Goal: Task Accomplishment & Management: Use online tool/utility

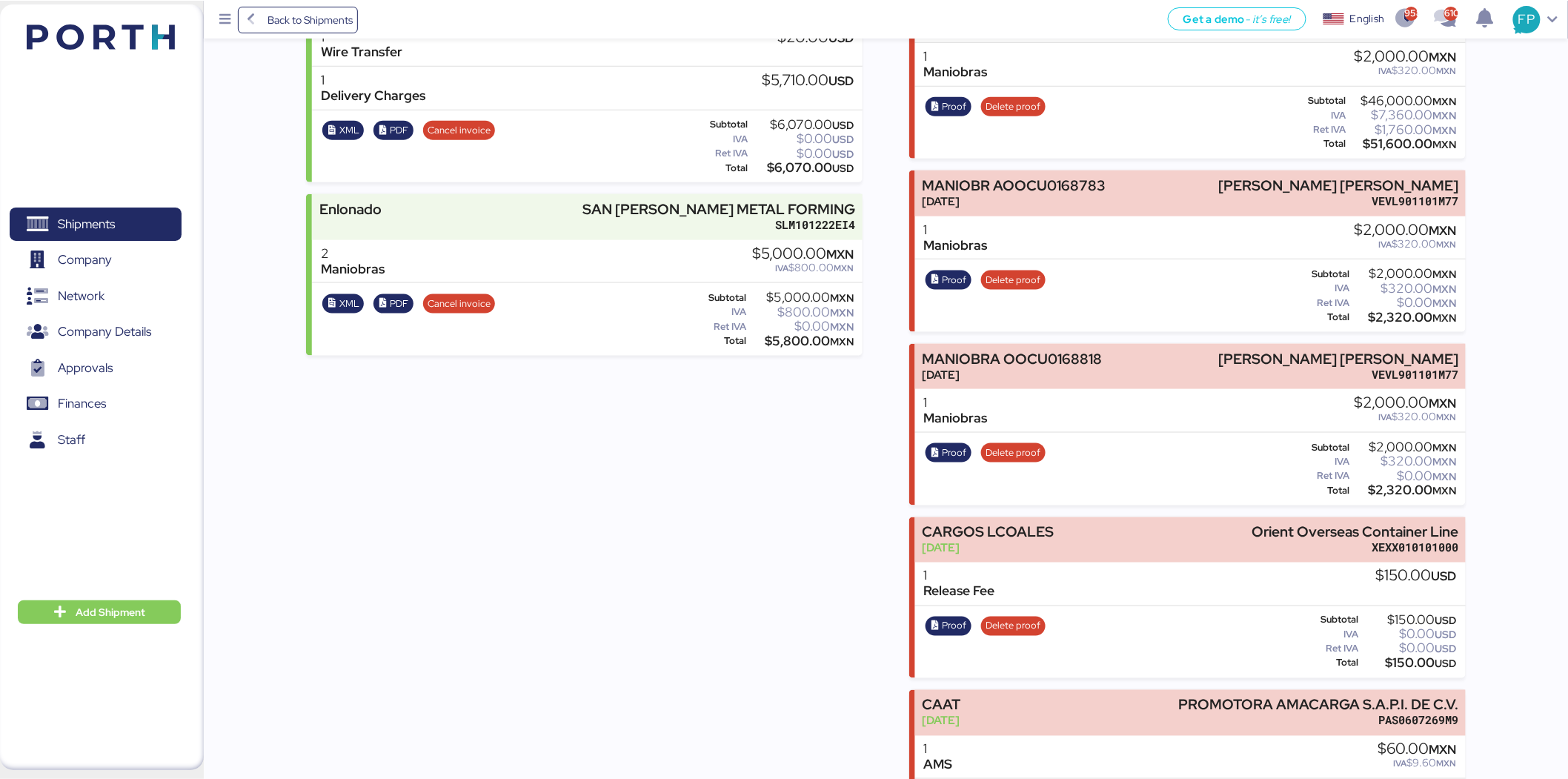
scroll to position [615, 0]
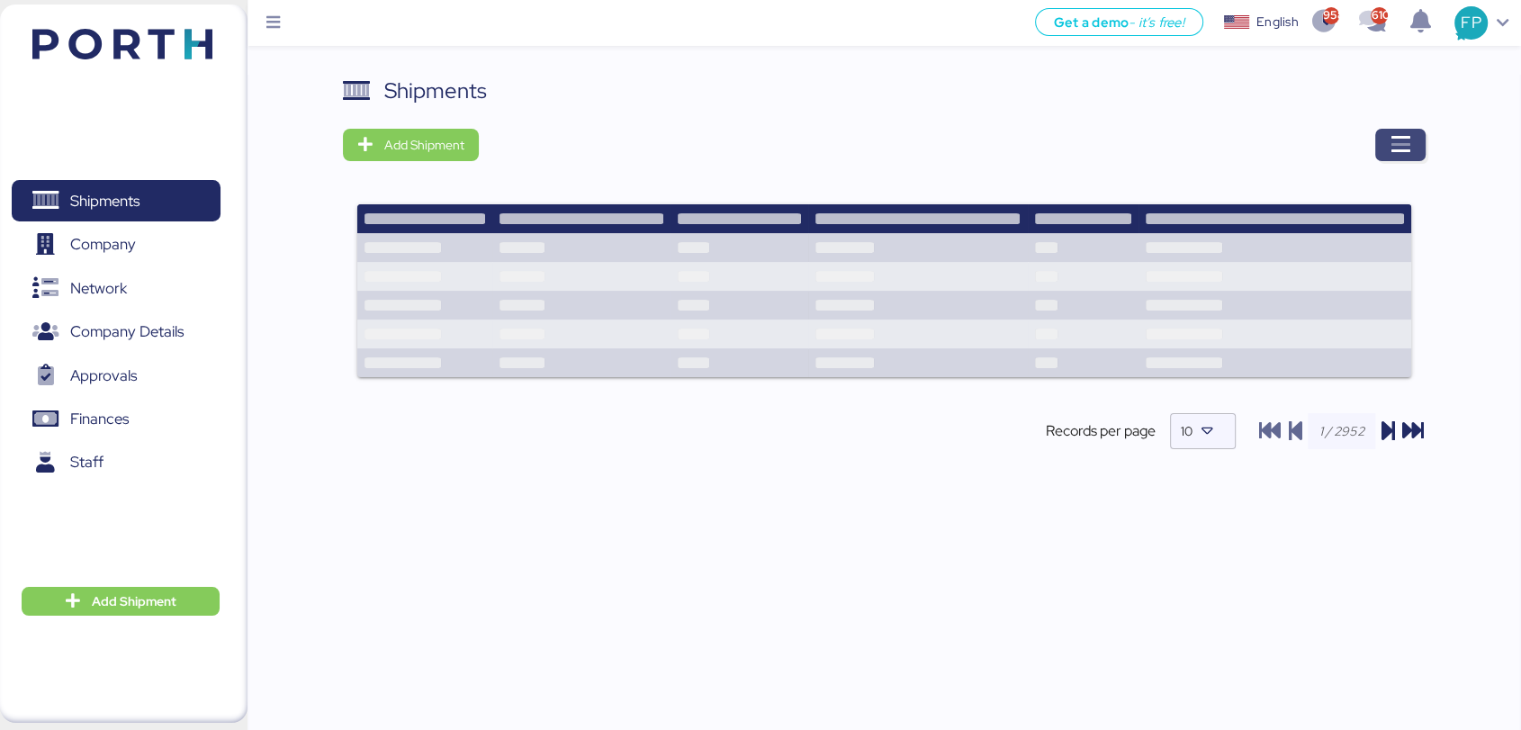
click at [1407, 154] on icon "button" at bounding box center [1401, 145] width 22 height 22
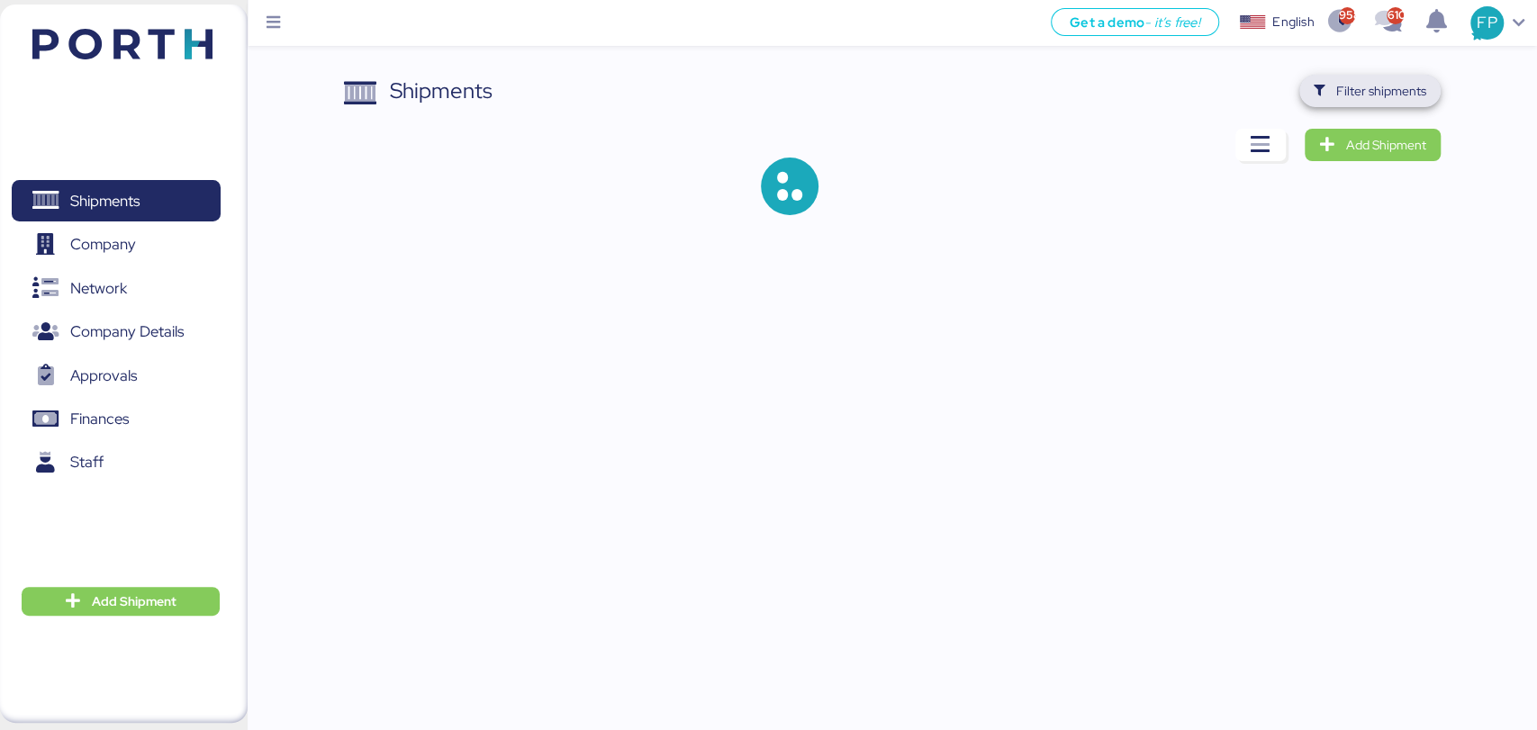
click at [1363, 95] on span "Filter shipments" at bounding box center [1381, 91] width 90 height 22
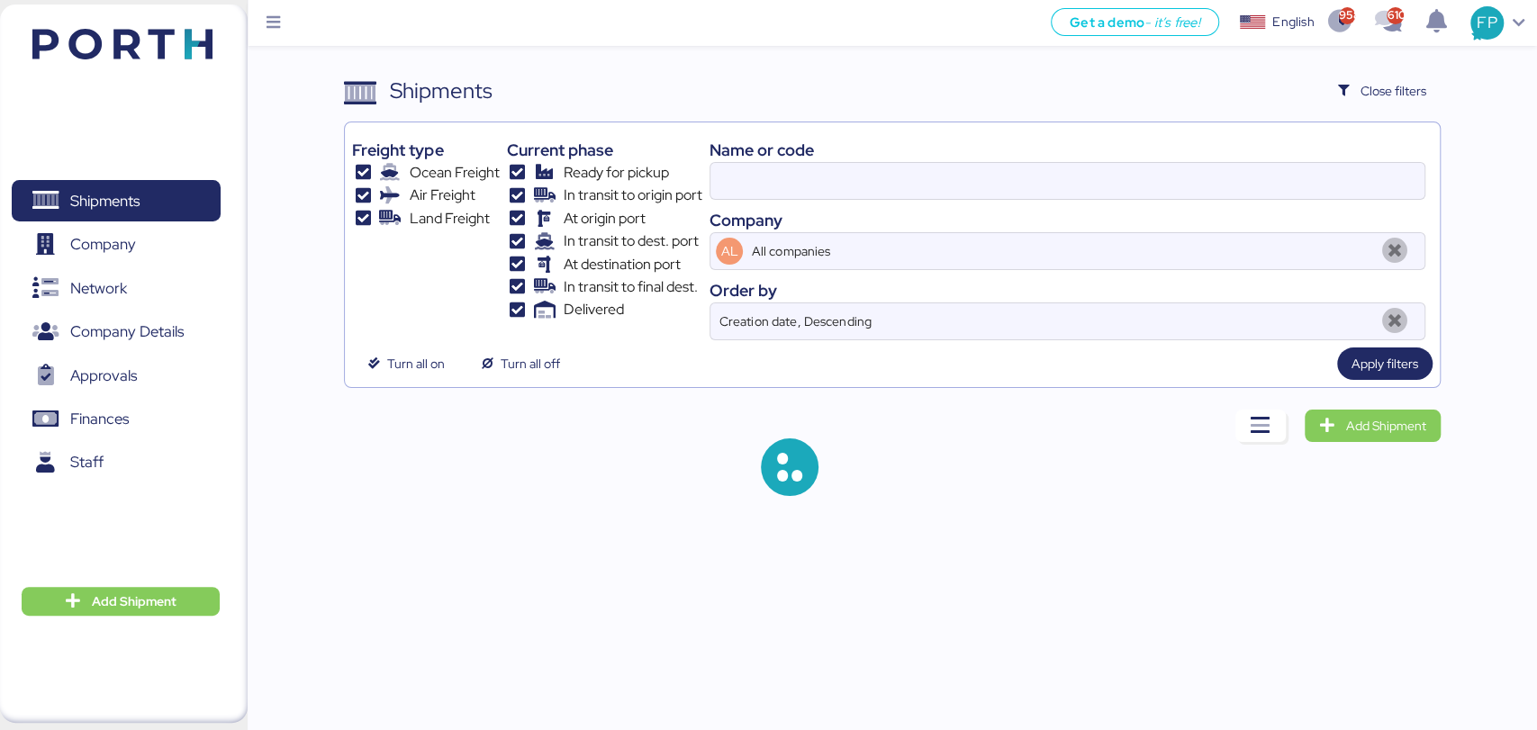
type input "O0051949"
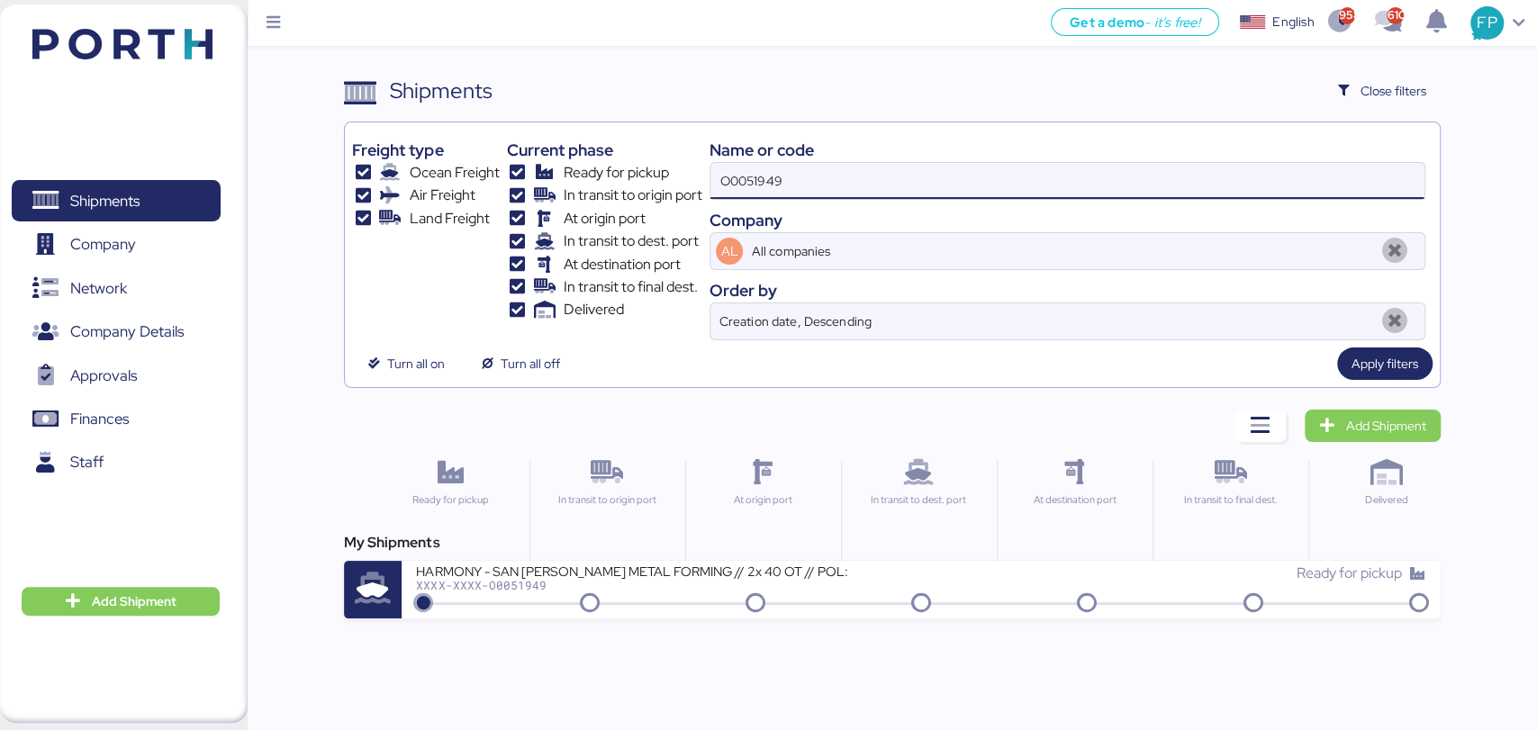
click at [768, 172] on input "O0051949" at bounding box center [1066, 181] width 713 height 36
paste input "O0051585"
type input "O0051585"
click at [668, 608] on div "ORANGE // EXW CLARIOS POR CONFIRMAR- VALPARAISO // 1x20 // BKG HAPAG 32894753 -…" at bounding box center [921, 590] width 1038 height 58
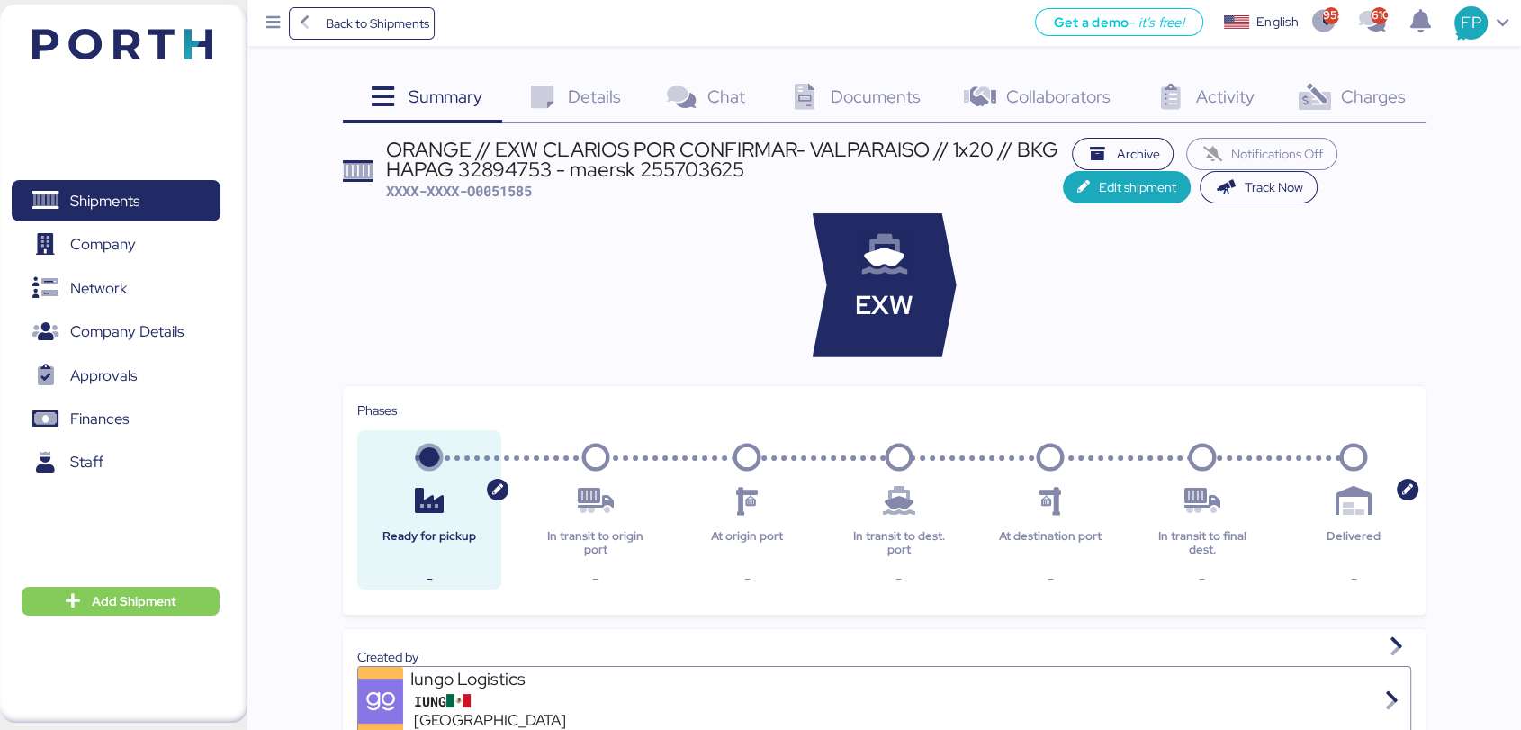
click at [1350, 113] on div "Charges 0" at bounding box center [1351, 99] width 150 height 49
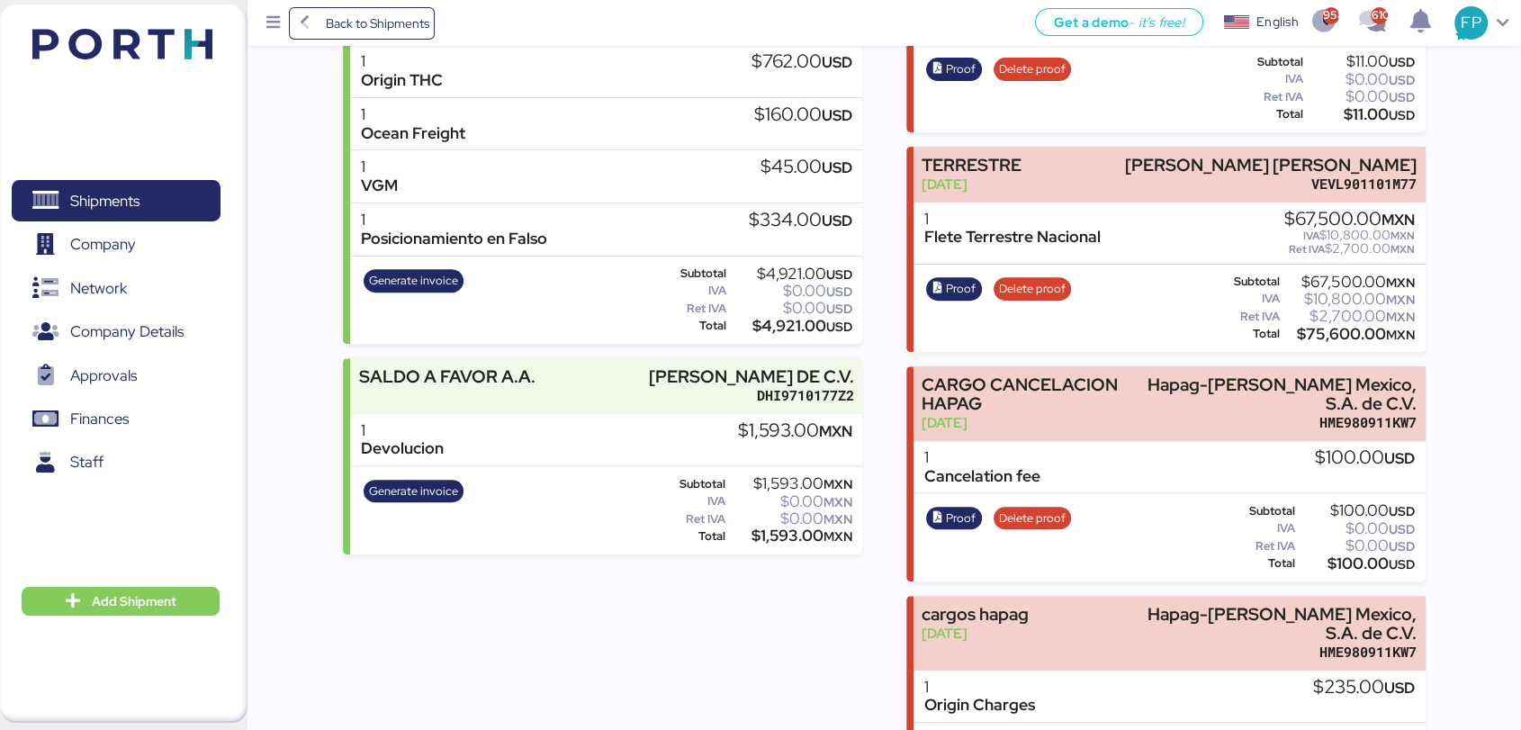
scroll to position [604, 0]
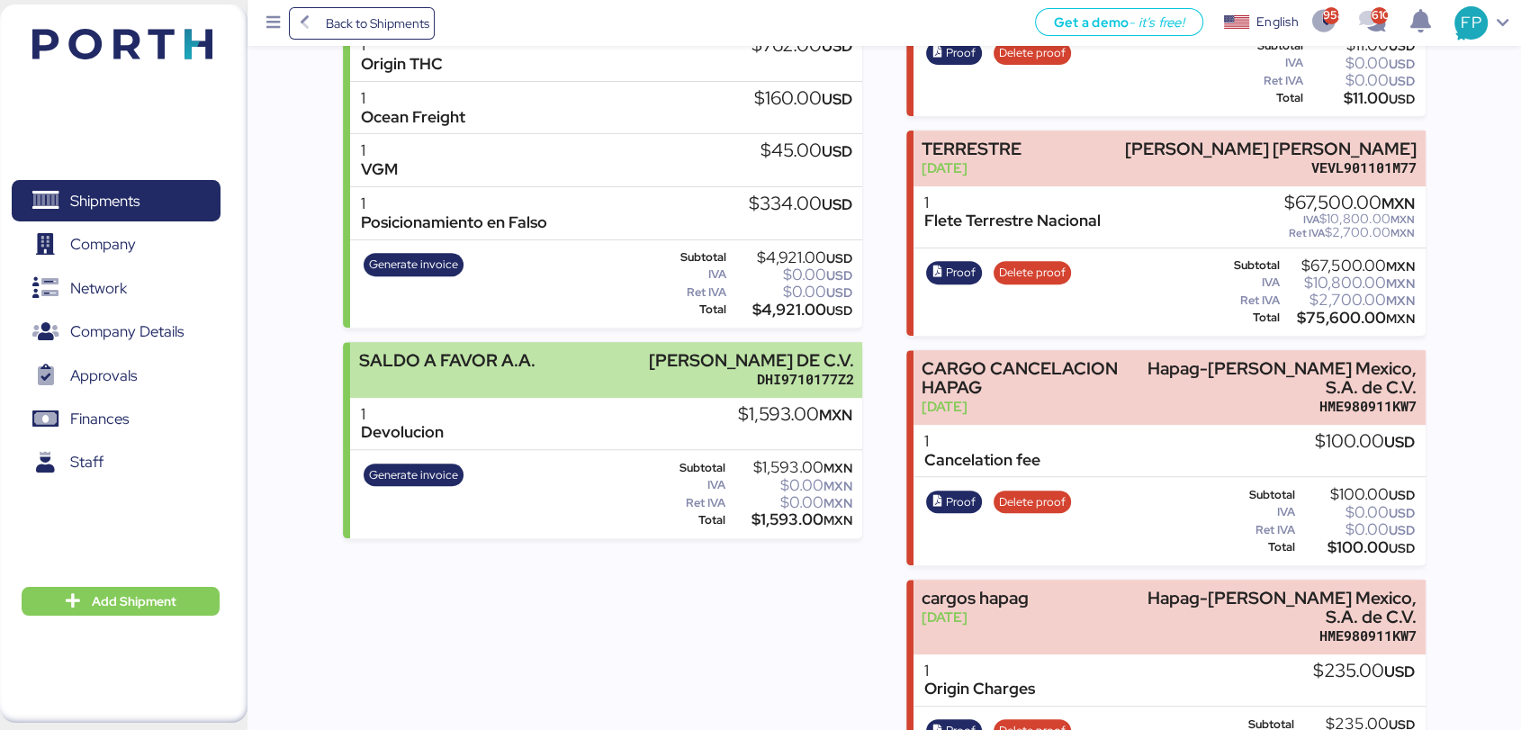
click at [649, 387] on div "DHI9710177Z2" at bounding box center [751, 379] width 205 height 19
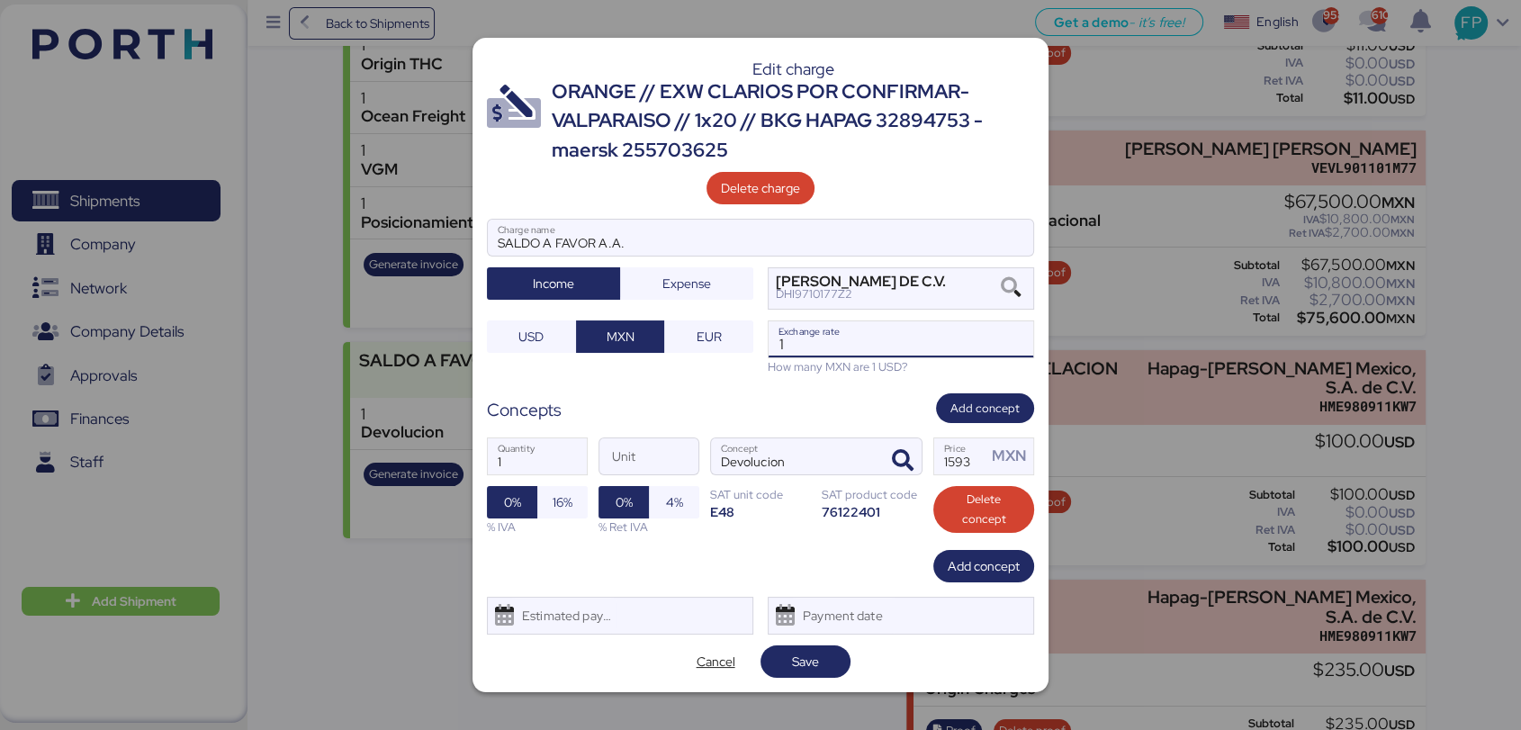
click at [848, 332] on input "1" at bounding box center [901, 339] width 265 height 36
paste input "18.6596"
click at [785, 332] on input "118.6596" at bounding box center [901, 339] width 265 height 36
type input "18.6596"
click at [793, 646] on span "Save" at bounding box center [806, 662] width 90 height 32
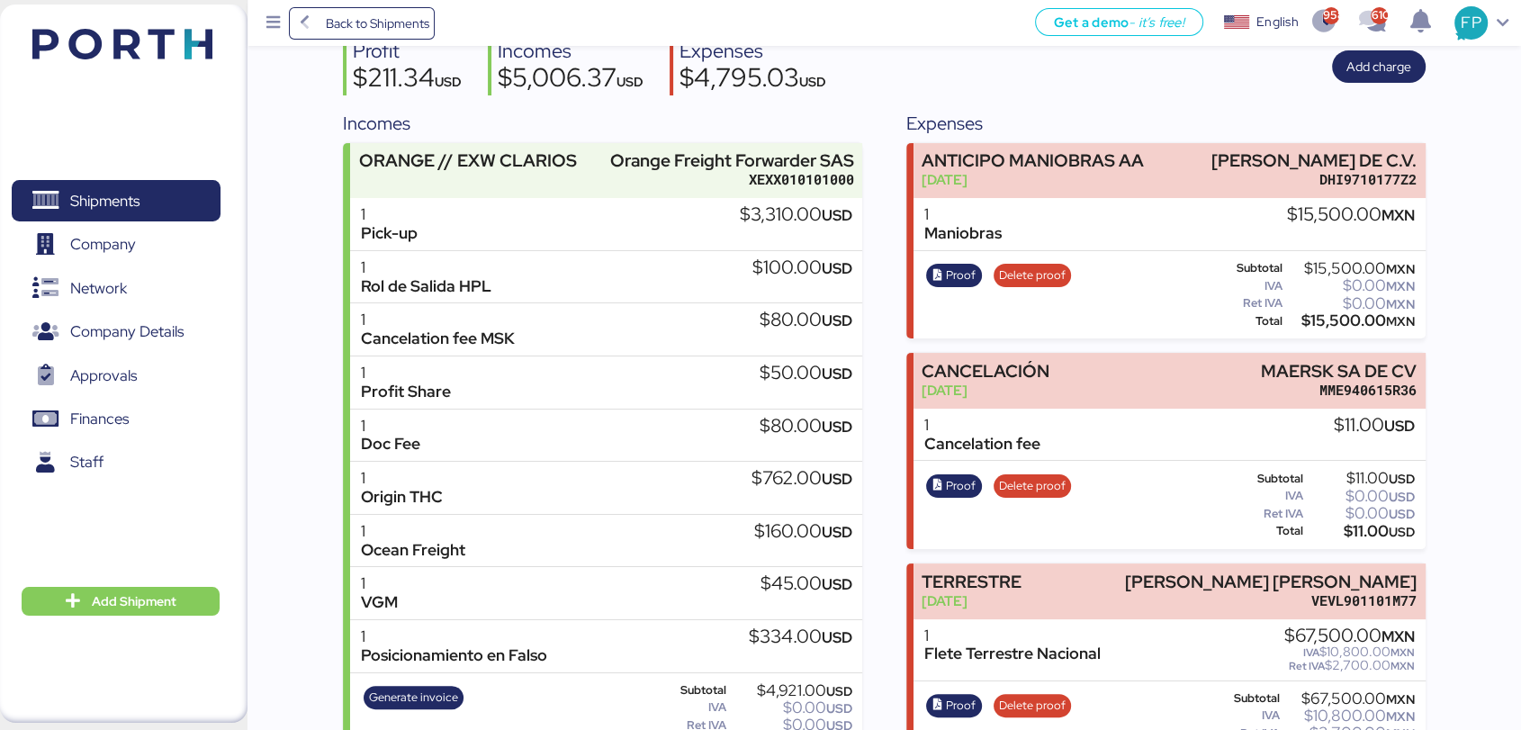
scroll to position [167, 0]
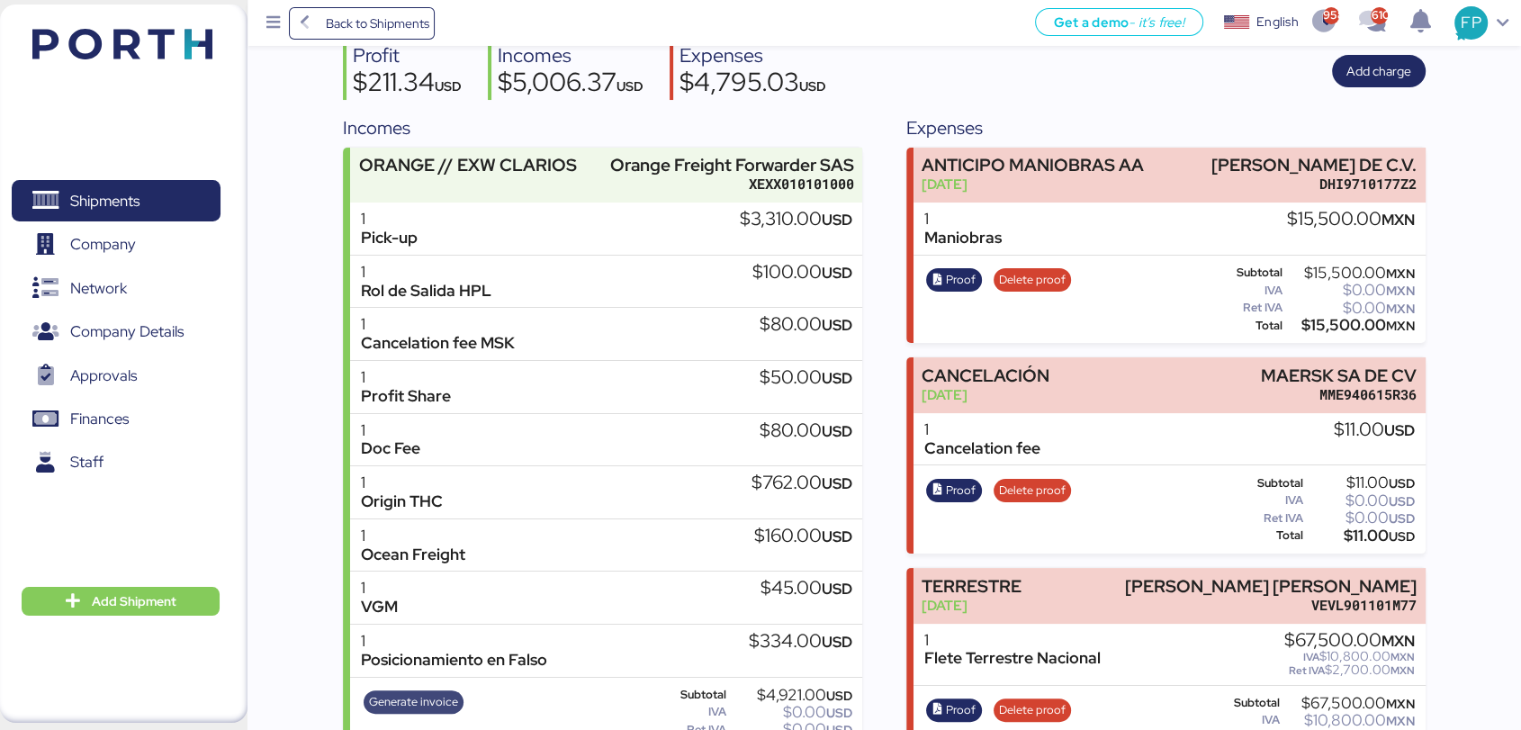
click at [403, 692] on span "Generate invoice" at bounding box center [413, 702] width 89 height 20
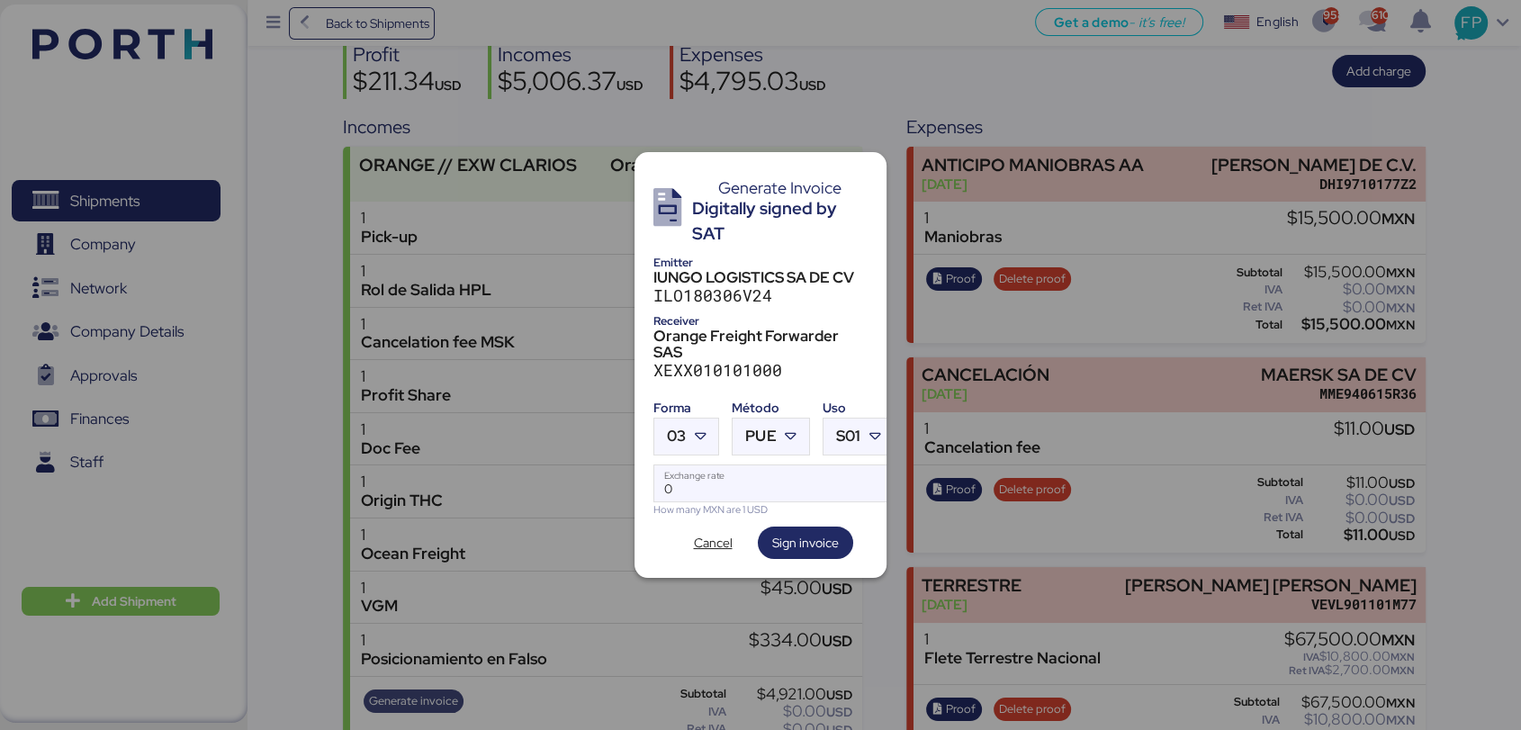
scroll to position [0, 0]
click at [696, 428] on icon at bounding box center [700, 437] width 18 height 18
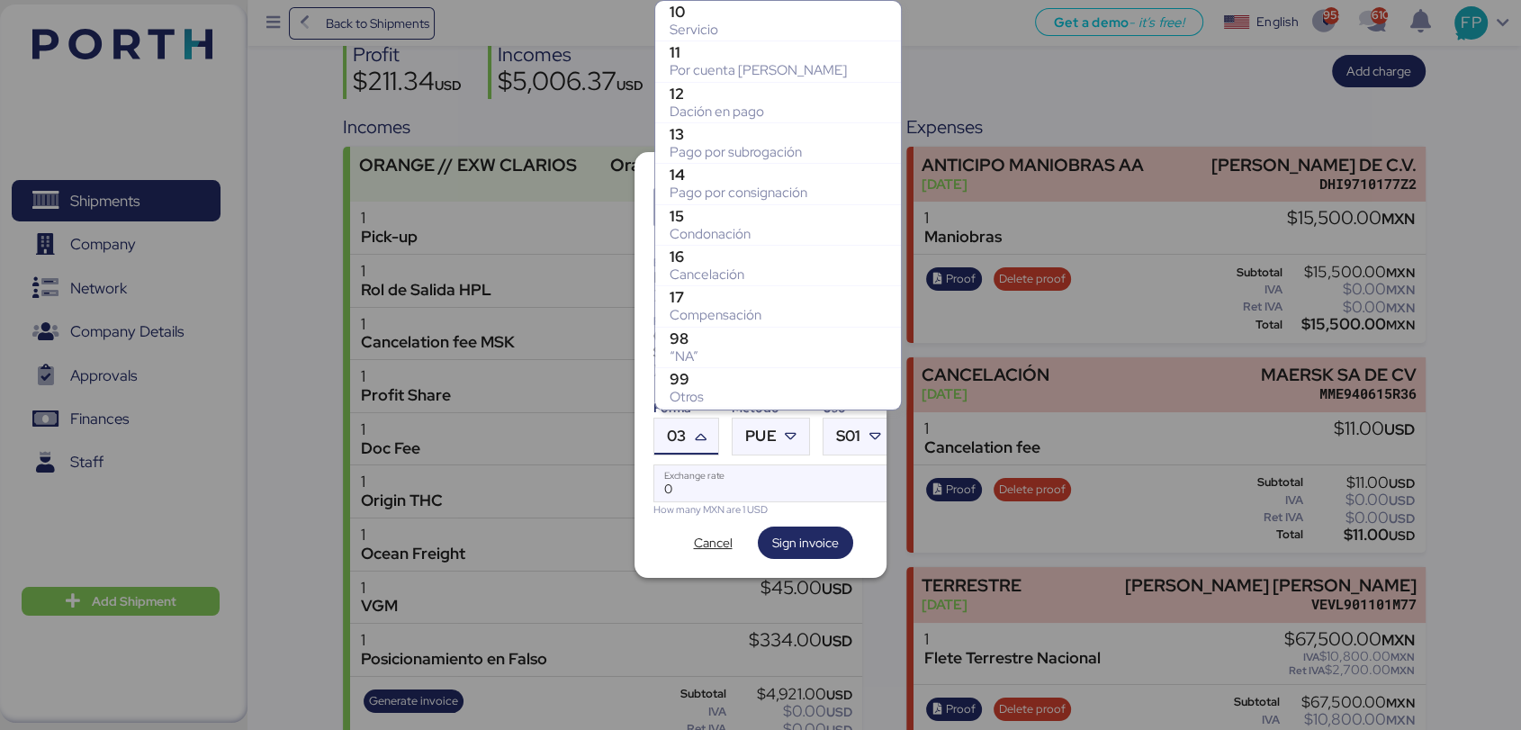
scroll to position [364, 0]
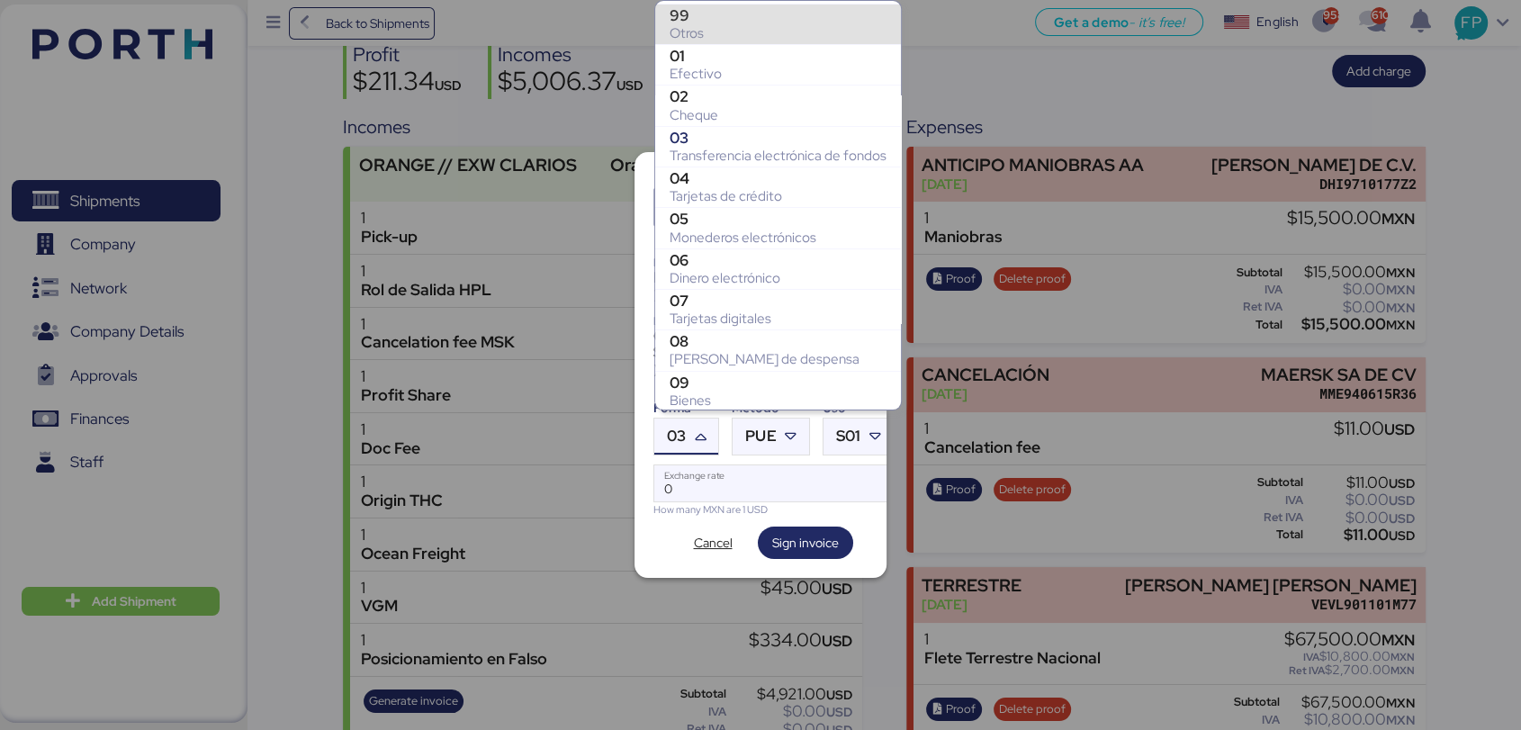
click at [707, 24] on div "Otros" at bounding box center [778, 33] width 217 height 18
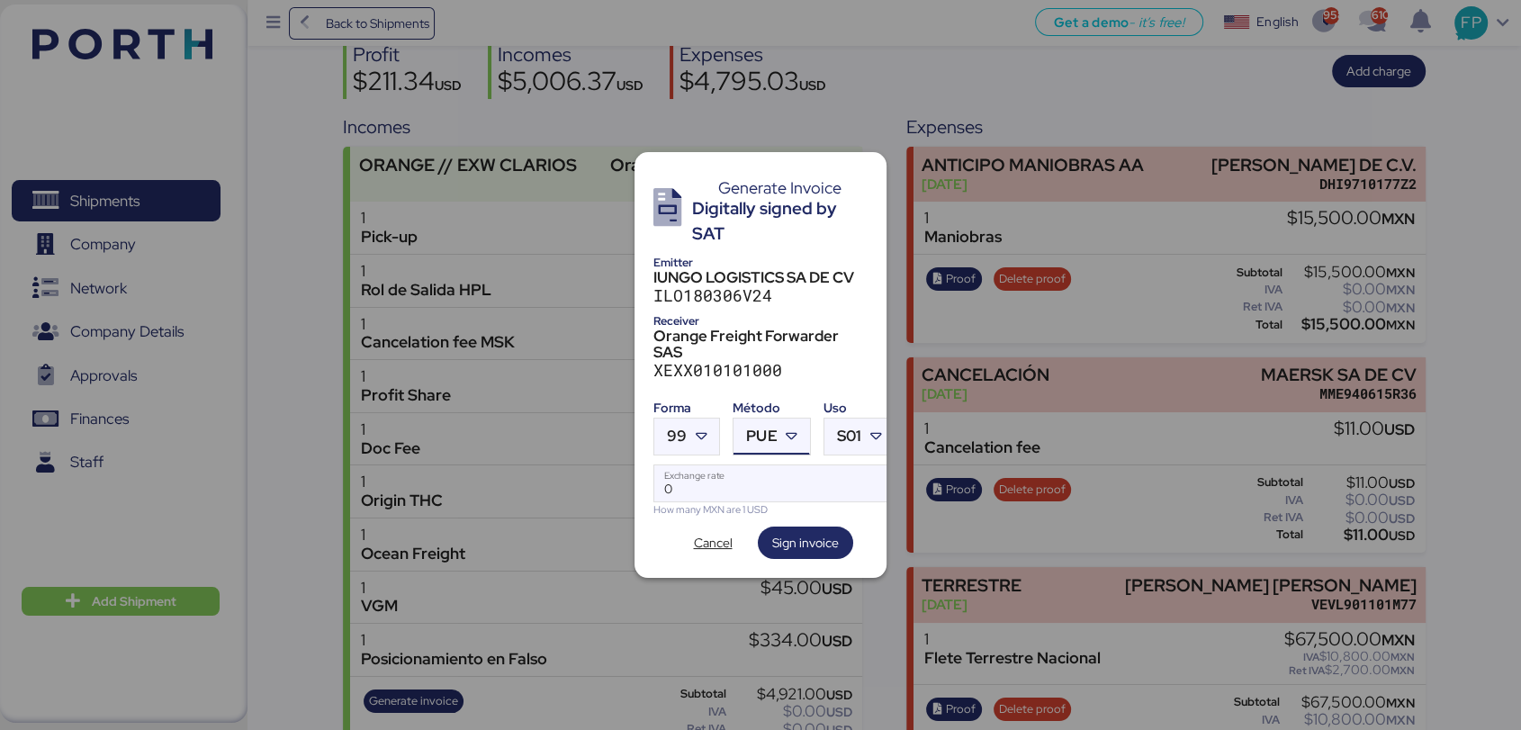
click at [776, 420] on div "PUE" at bounding box center [761, 437] width 31 height 36
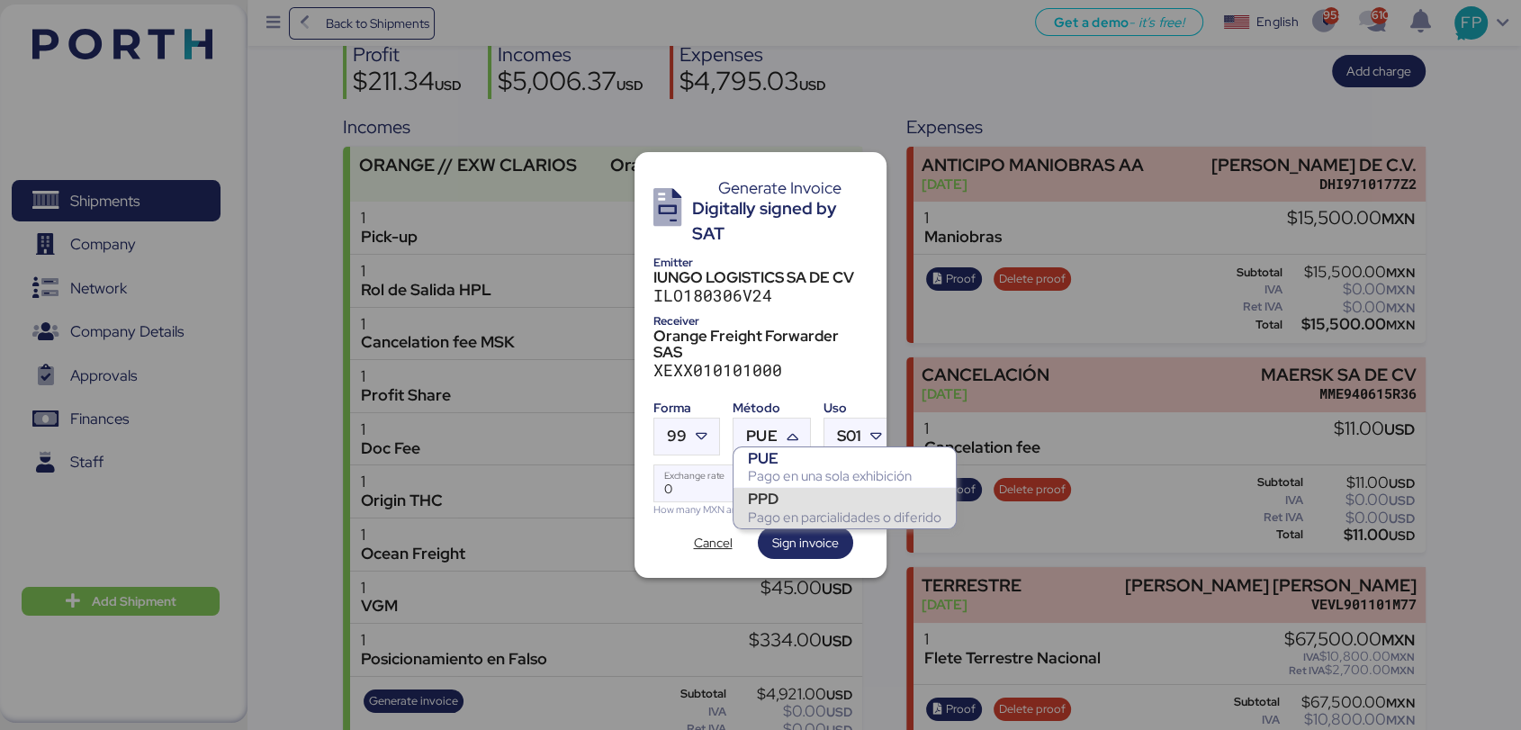
click at [788, 504] on div "PPD" at bounding box center [845, 499] width 194 height 18
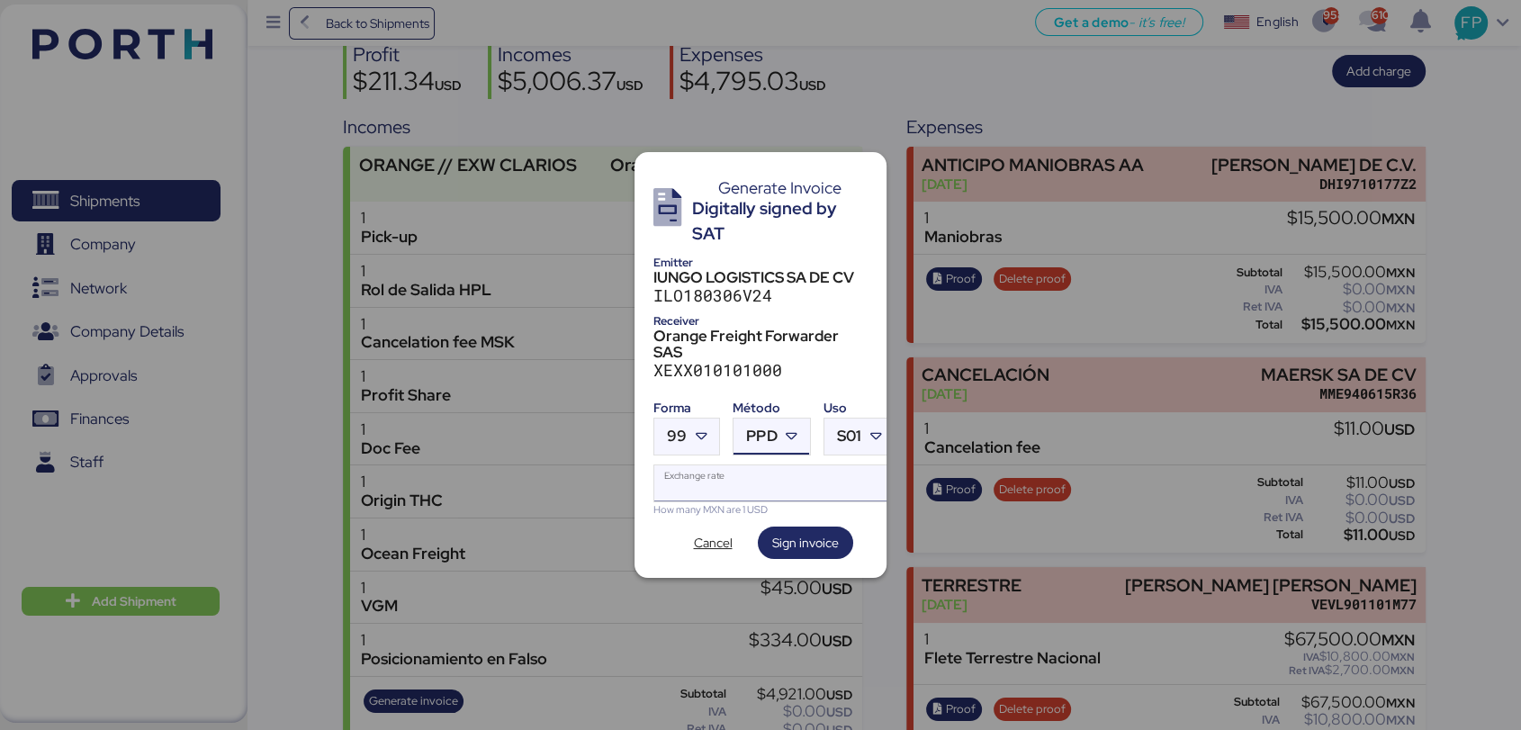
click at [744, 480] on input "Exchange rate" at bounding box center [774, 483] width 239 height 36
type input "0"
paste input "18.6596"
type input "18.6596"
click at [806, 530] on span "Sign invoice" at bounding box center [805, 542] width 67 height 25
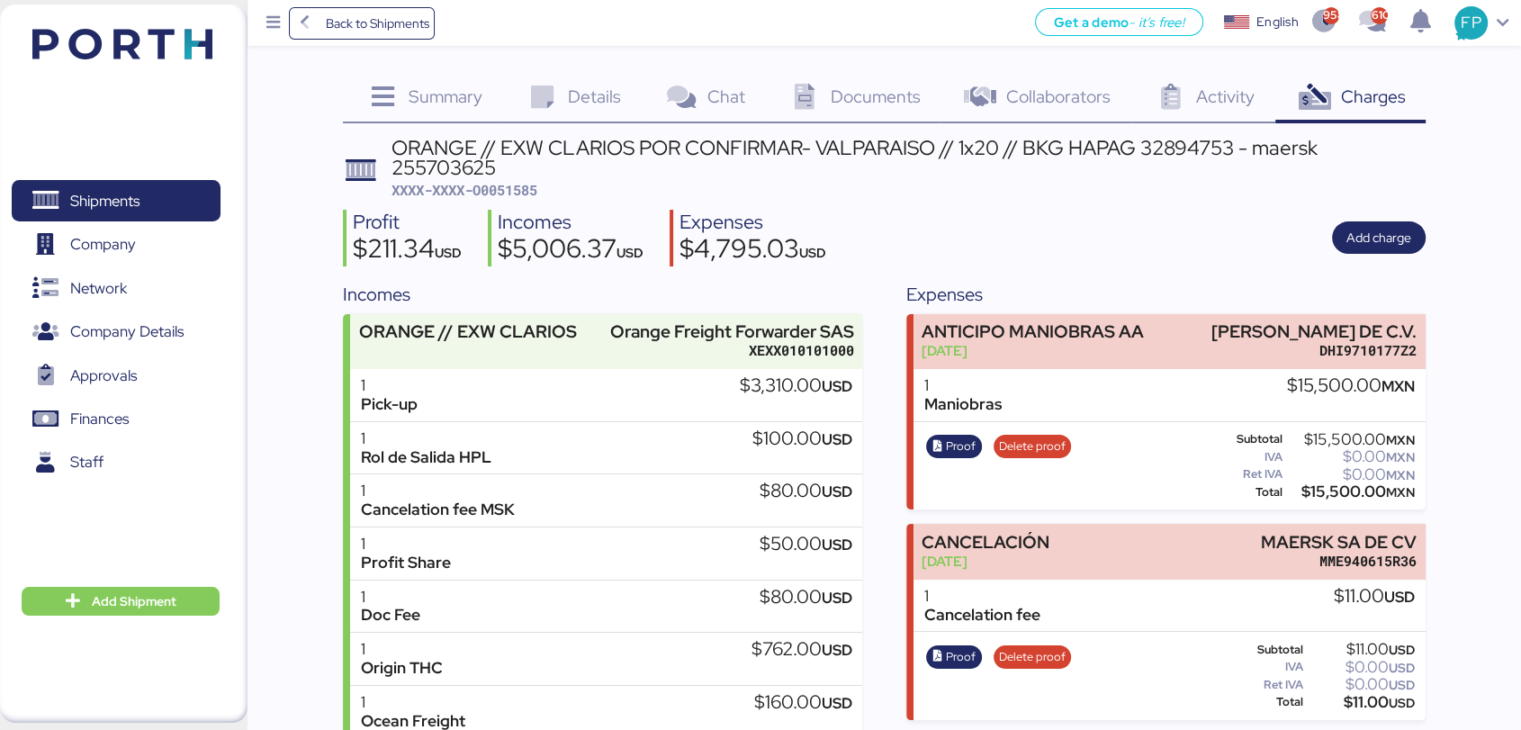
click at [500, 188] on span "XXXX-XXXX-O0051585" at bounding box center [465, 190] width 146 height 18
copy span "O0051585"
click at [154, 192] on span "Shipments" at bounding box center [116, 201] width 194 height 26
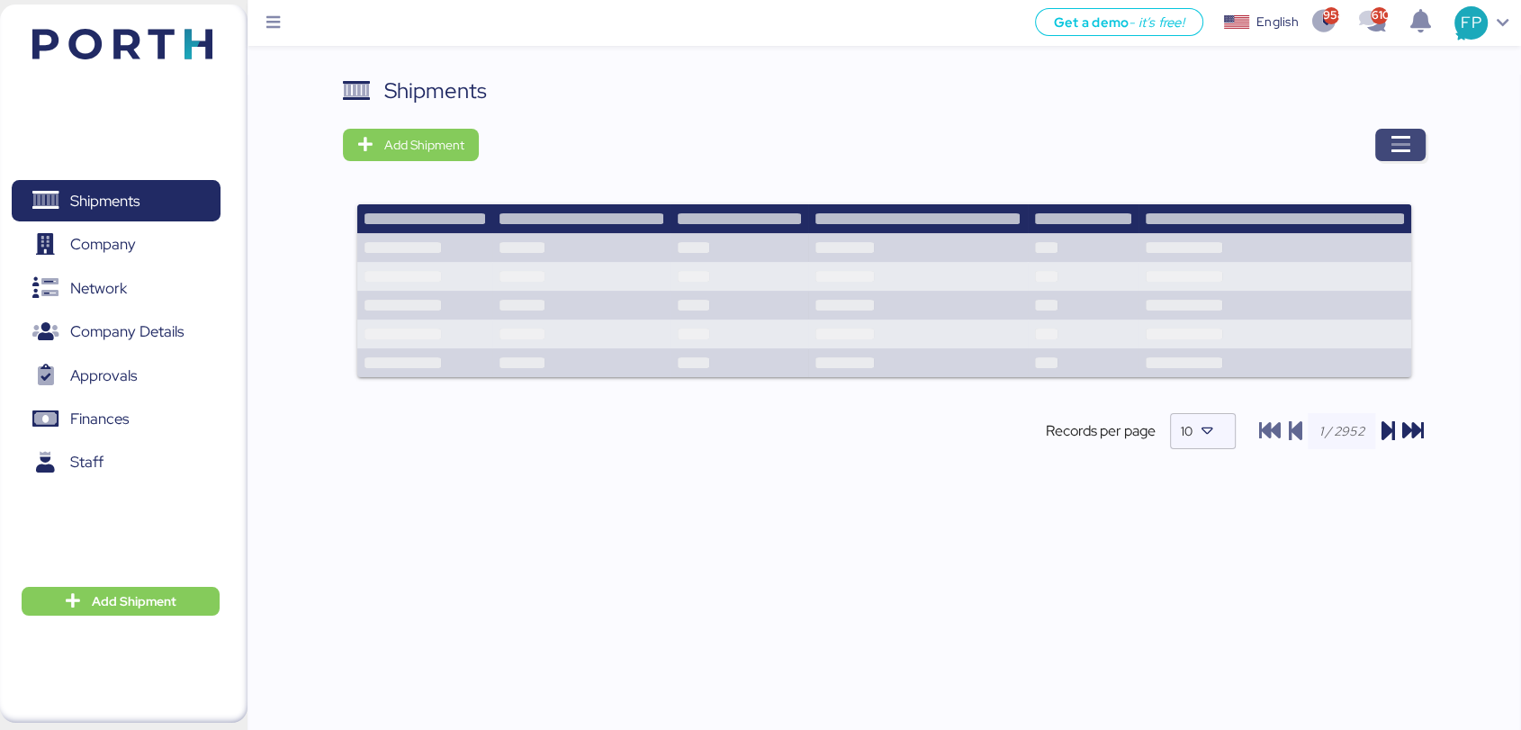
click at [1408, 140] on icon "button" at bounding box center [1401, 145] width 22 height 22
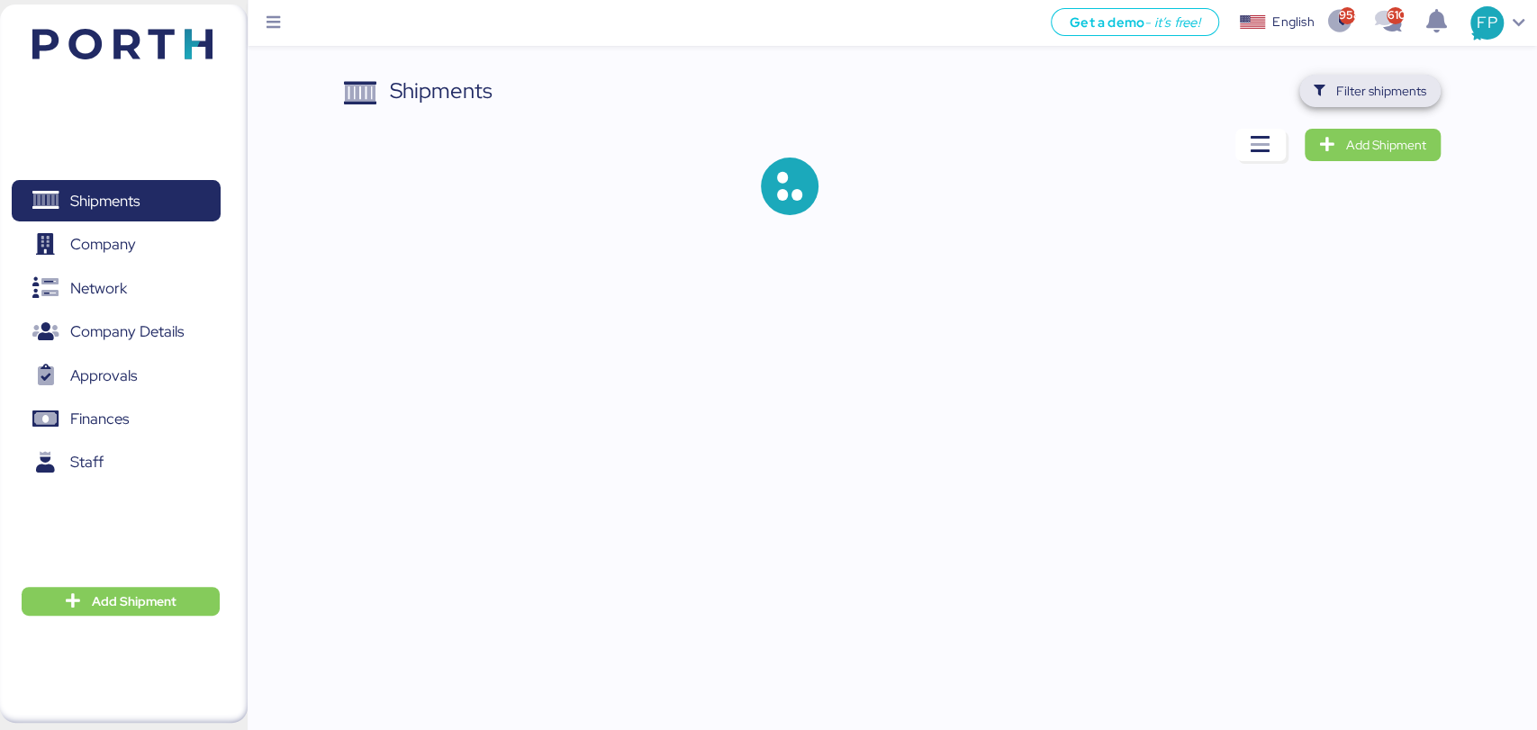
click at [1340, 78] on span "Filter shipments" at bounding box center [1370, 90] width 113 height 25
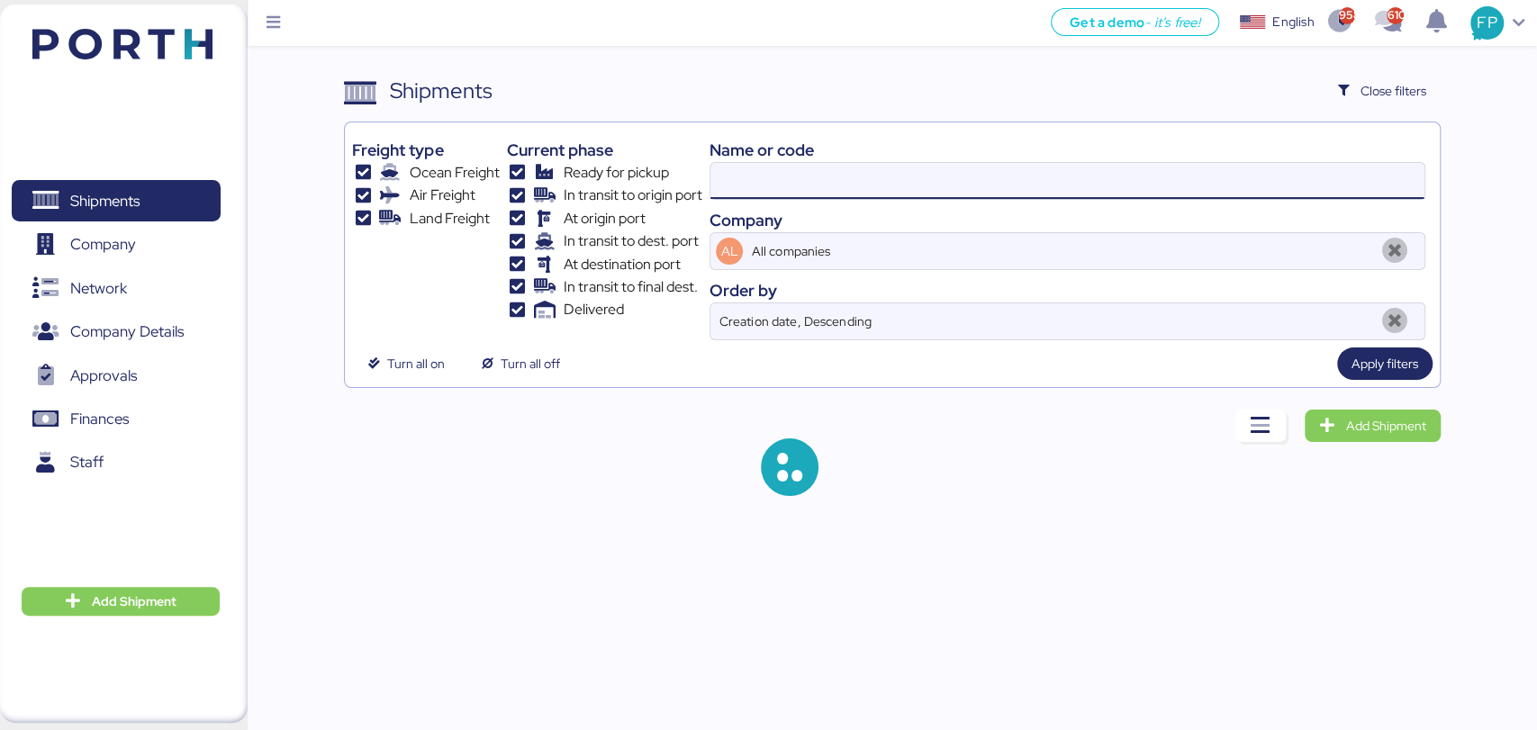
click at [732, 182] on input at bounding box center [1066, 181] width 713 height 36
type input "O0051585"
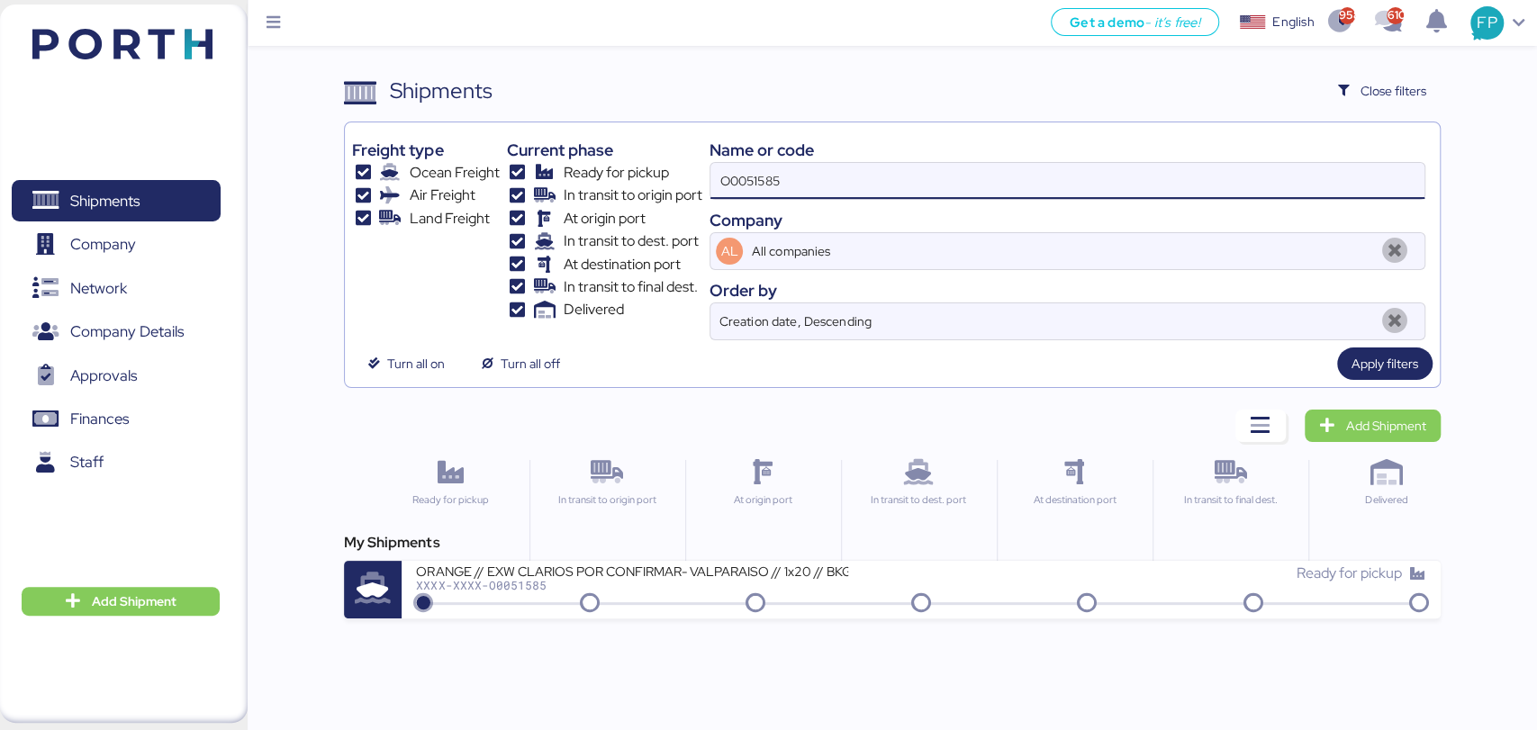
click at [732, 182] on input "O0051585" at bounding box center [1066, 181] width 713 height 36
type input "51900"
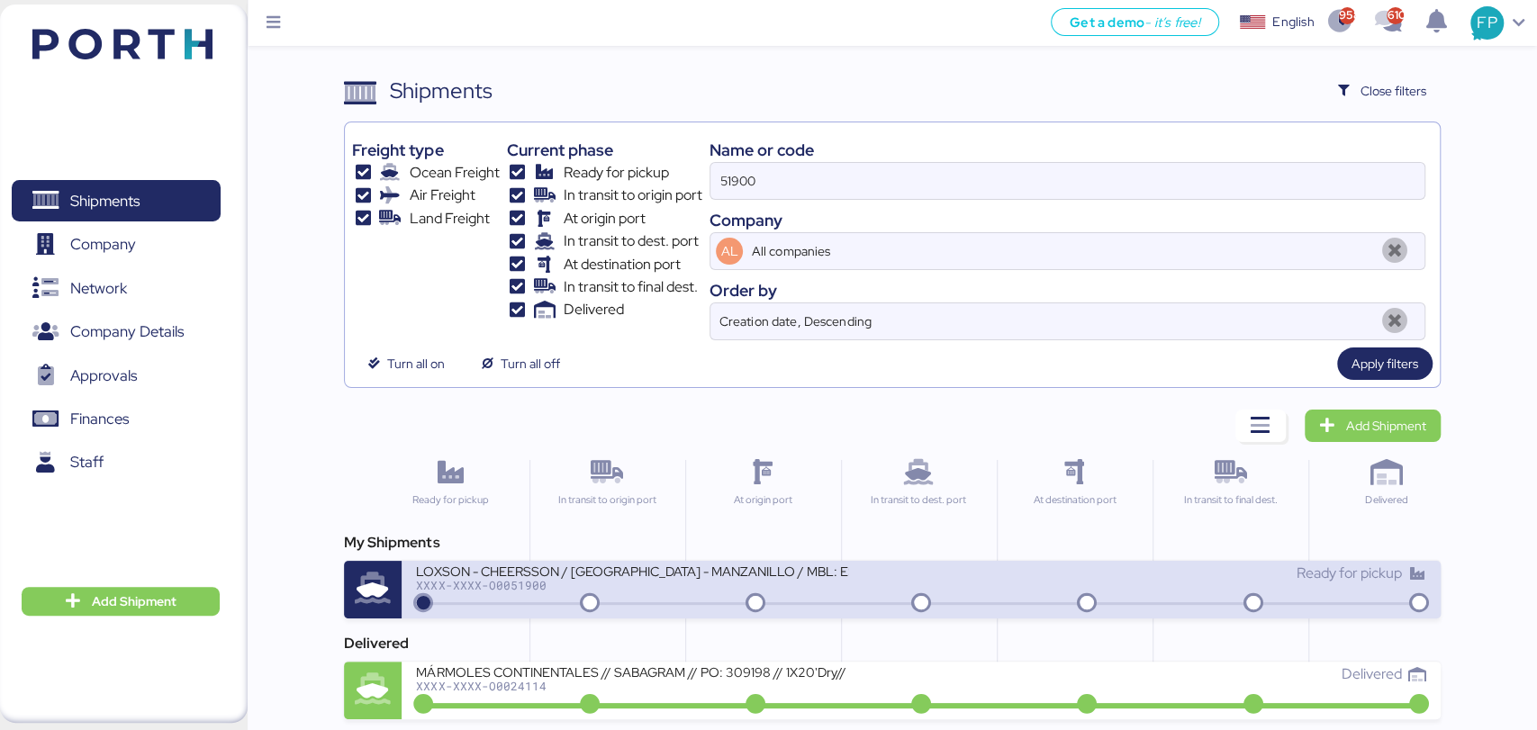
click at [582, 583] on div "XXXX-XXXX-O0051900" at bounding box center [632, 585] width 432 height 13
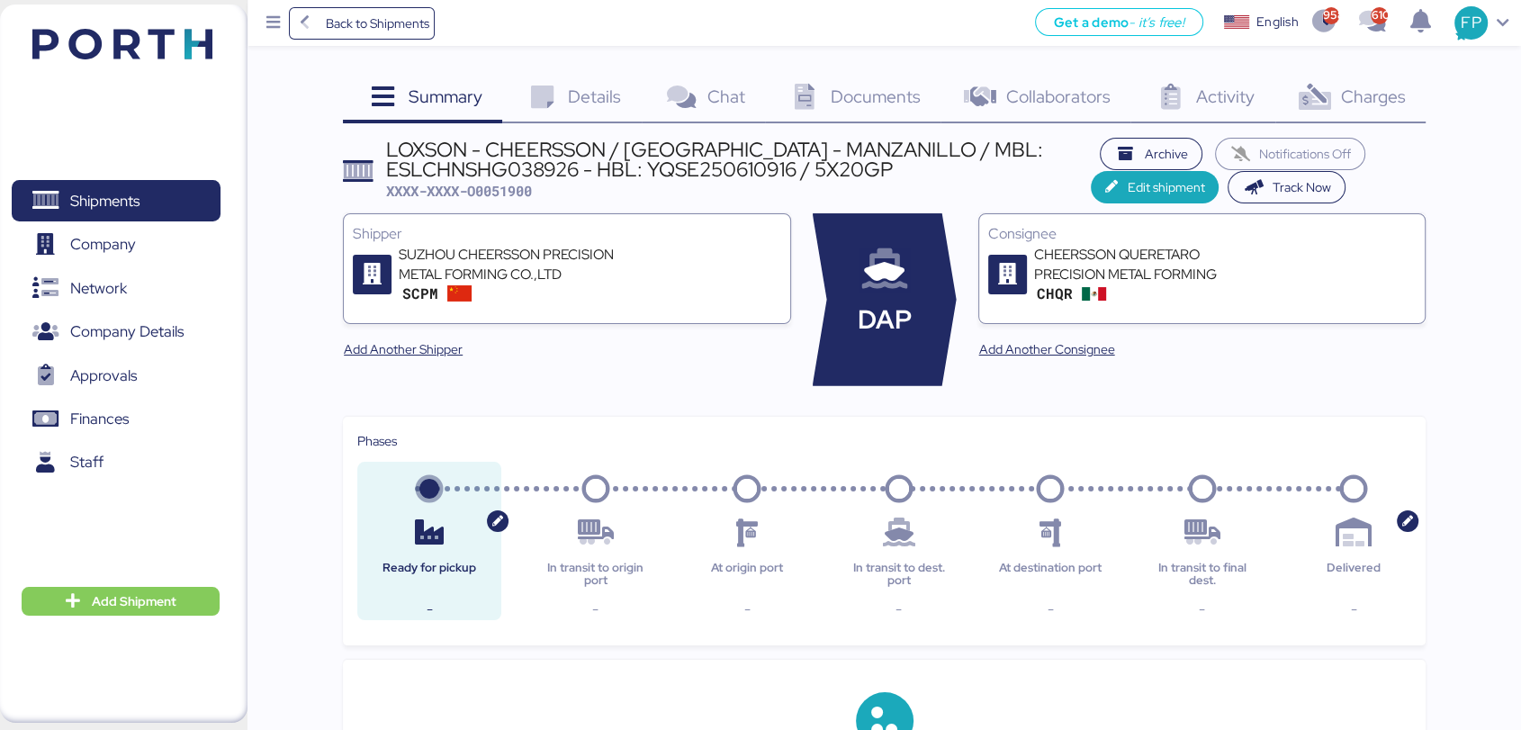
click at [1372, 104] on span "Charges" at bounding box center [1373, 96] width 65 height 23
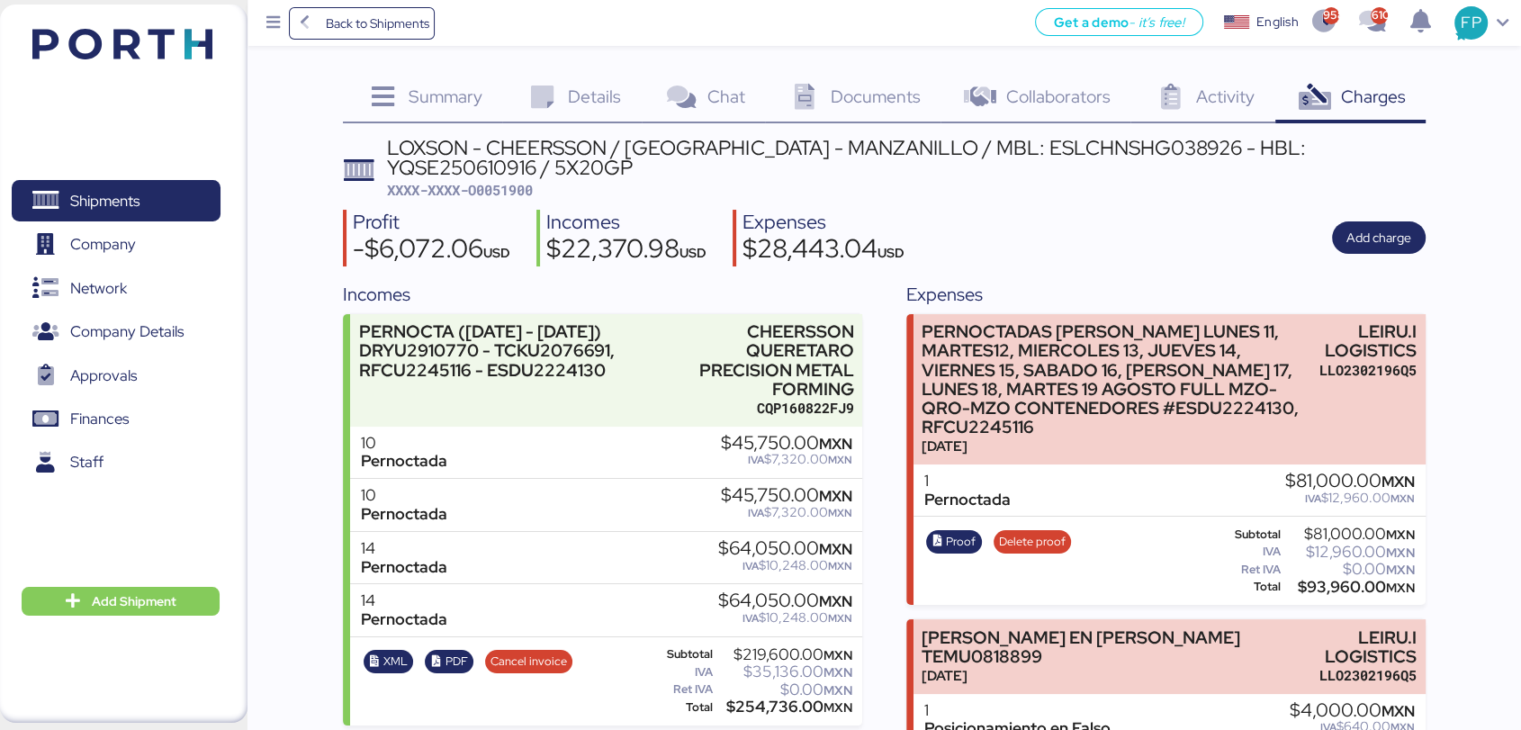
click at [513, 185] on span "XXXX-XXXX-O0051900" at bounding box center [460, 190] width 146 height 18
copy span "O0051900"
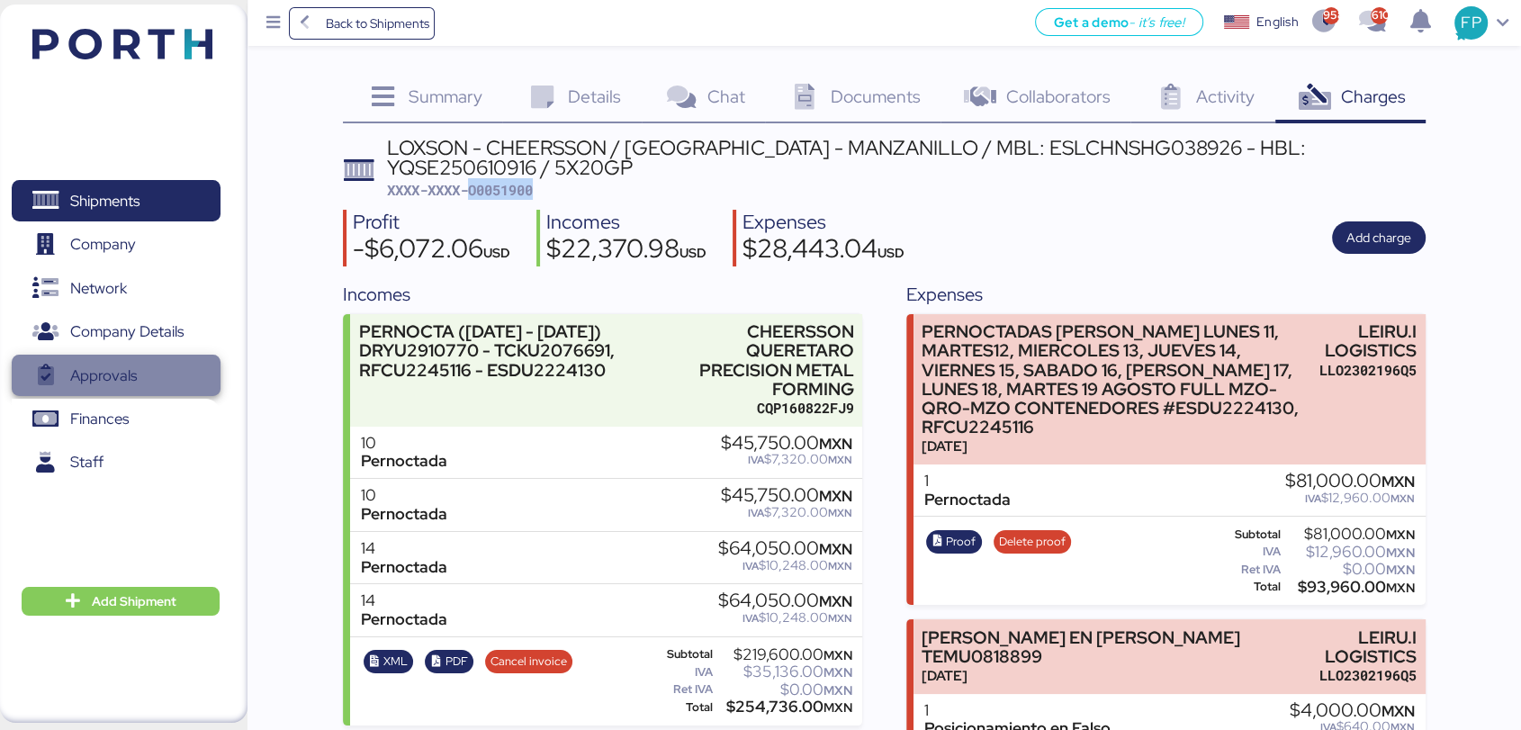
click at [151, 384] on span "Approvals" at bounding box center [116, 376] width 194 height 26
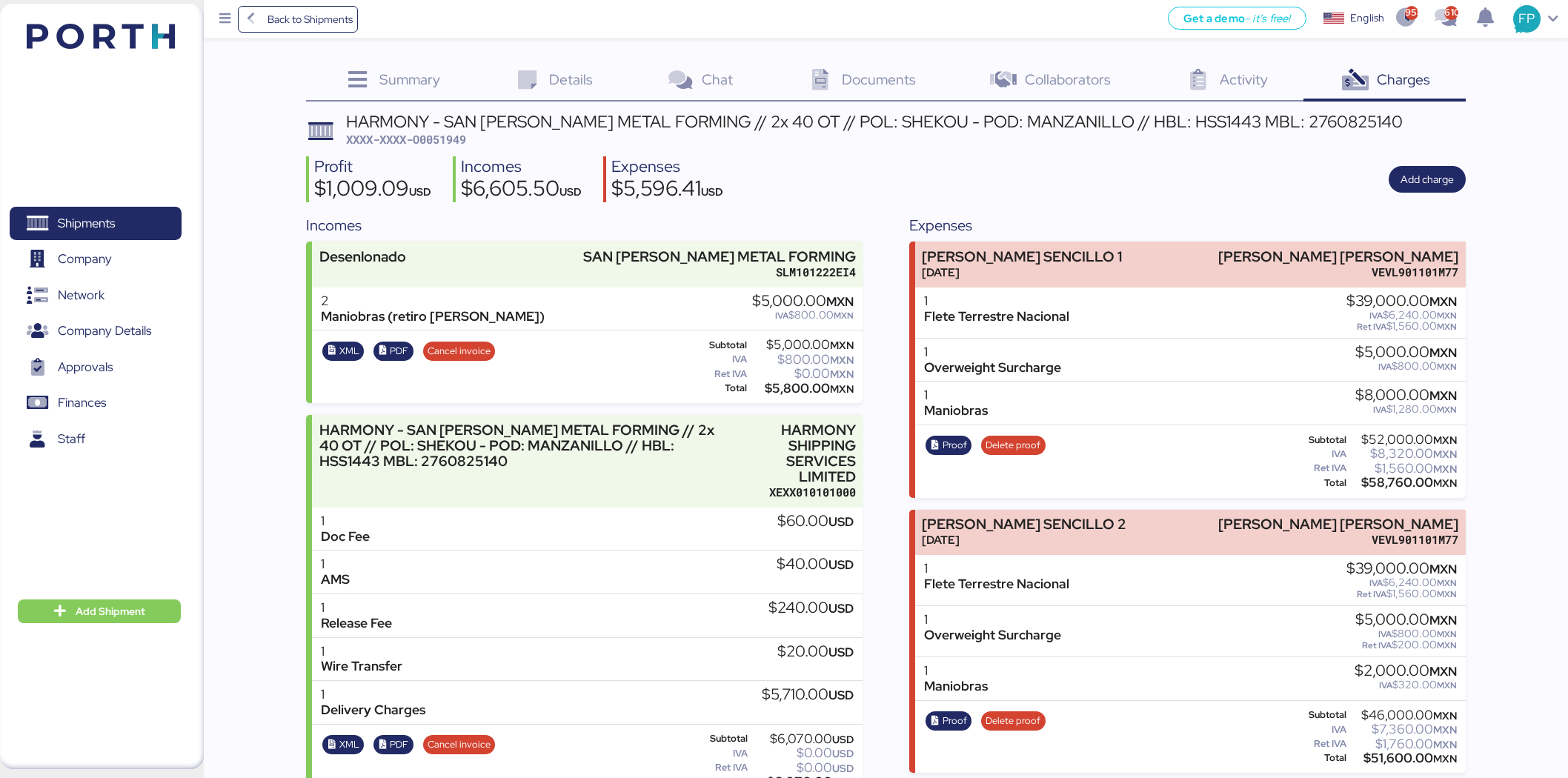
scroll to position [615, 0]
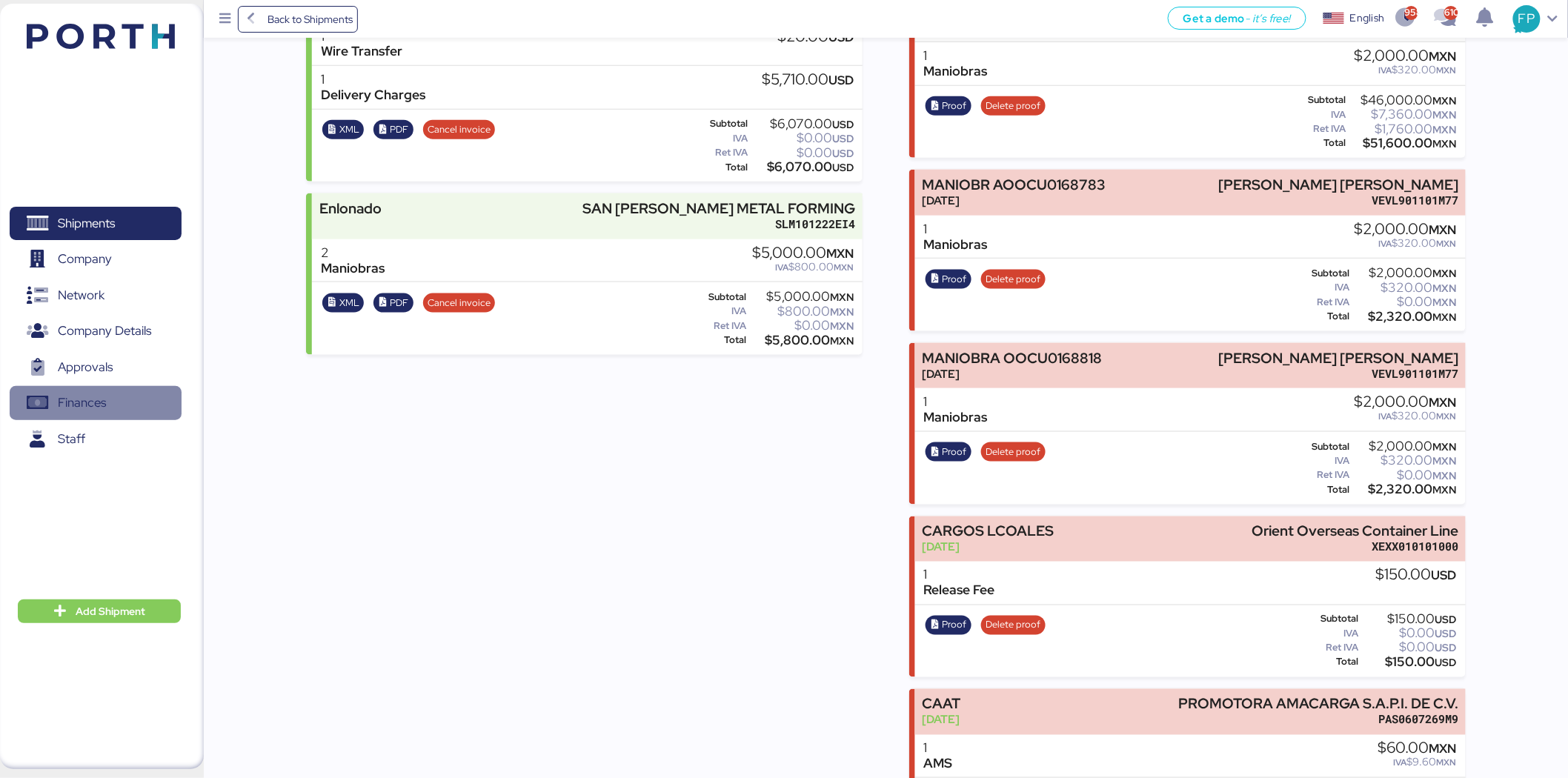
click at [81, 397] on span "Finances" at bounding box center [81, 403] width 49 height 21
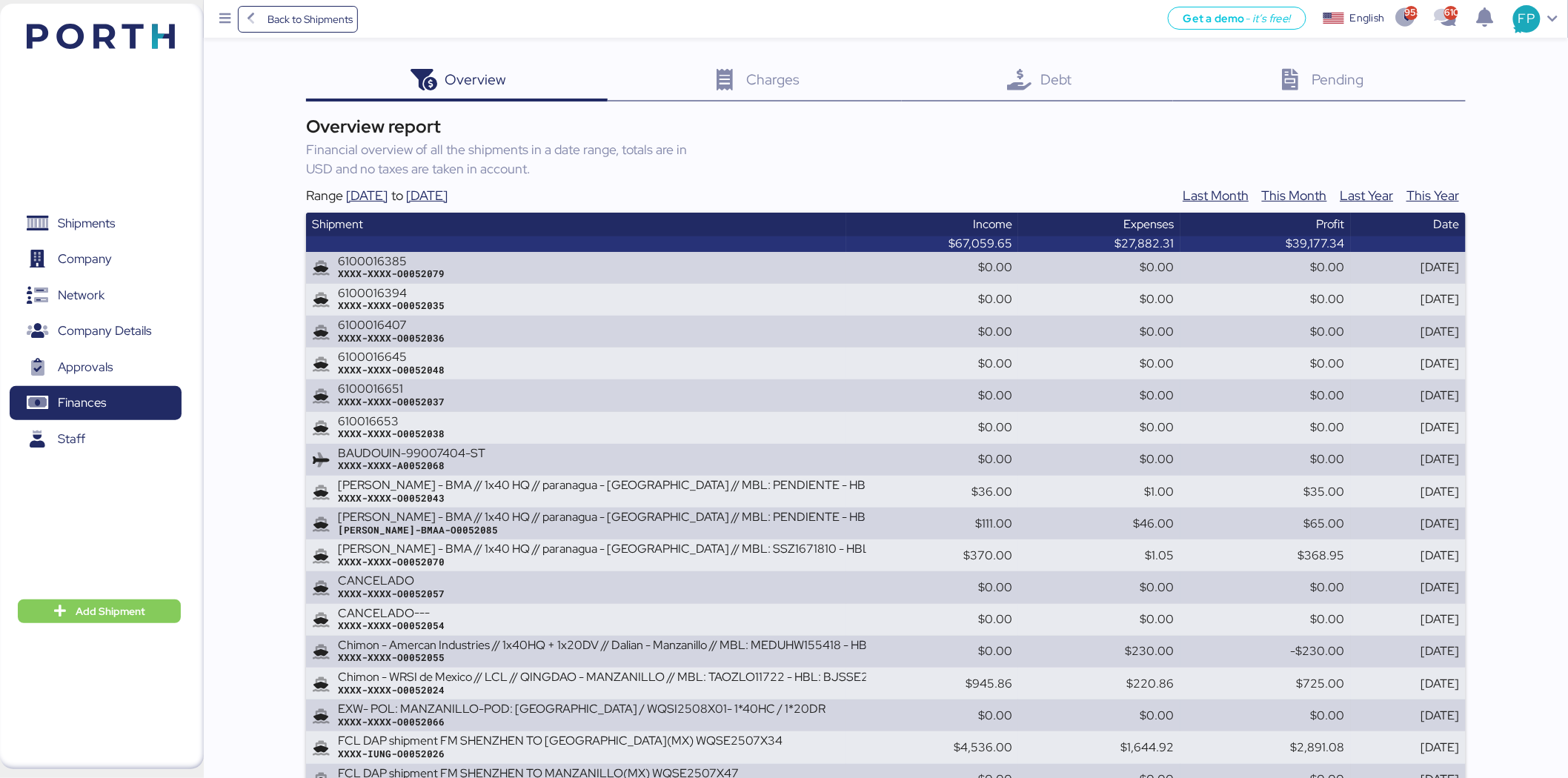
click at [1012, 85] on icon at bounding box center [1019, 81] width 32 height 21
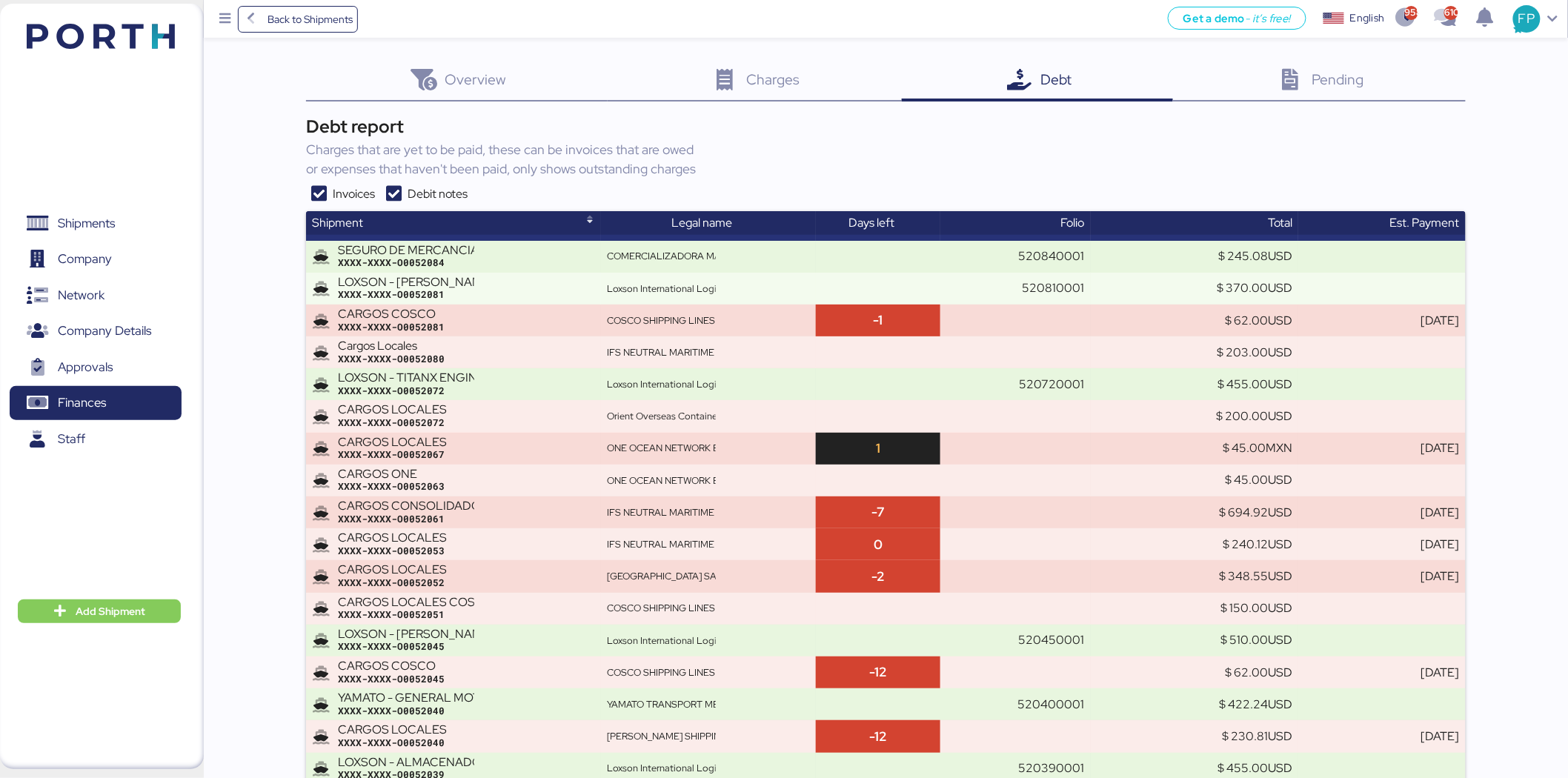
click at [402, 193] on icon at bounding box center [394, 194] width 26 height 18
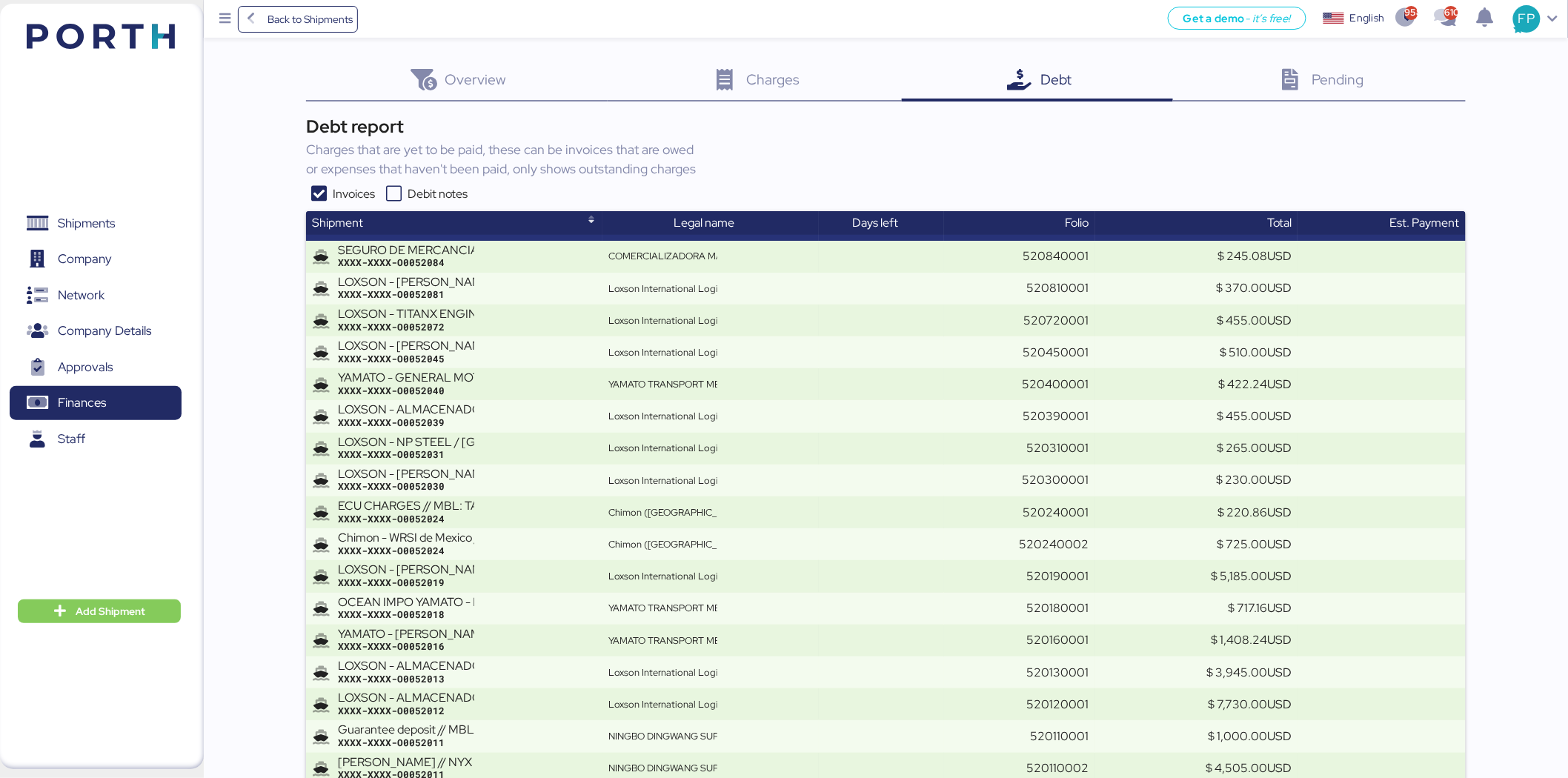
click at [393, 193] on icon at bounding box center [394, 194] width 26 height 18
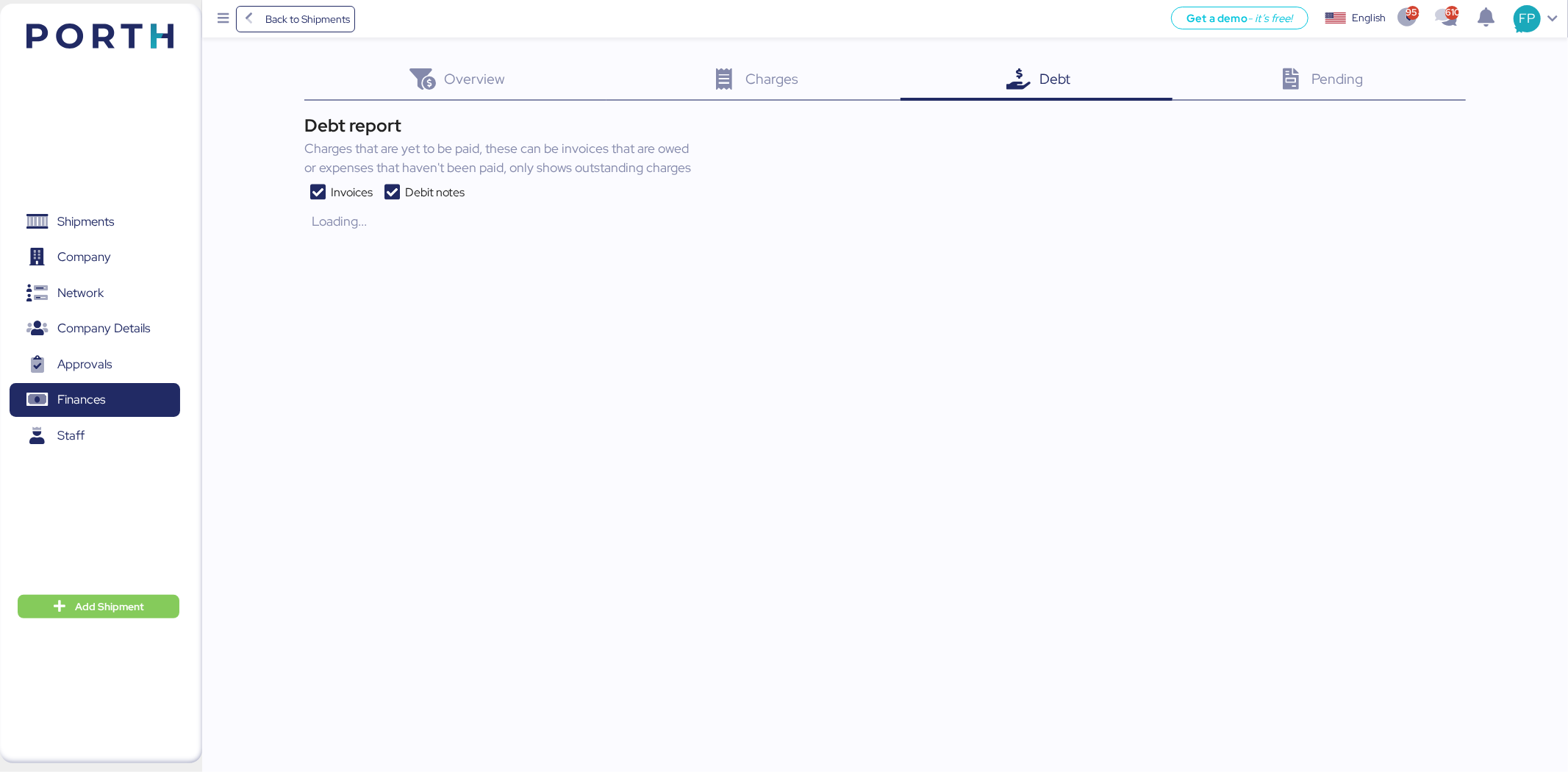
click at [319, 196] on icon at bounding box center [318, 193] width 26 height 18
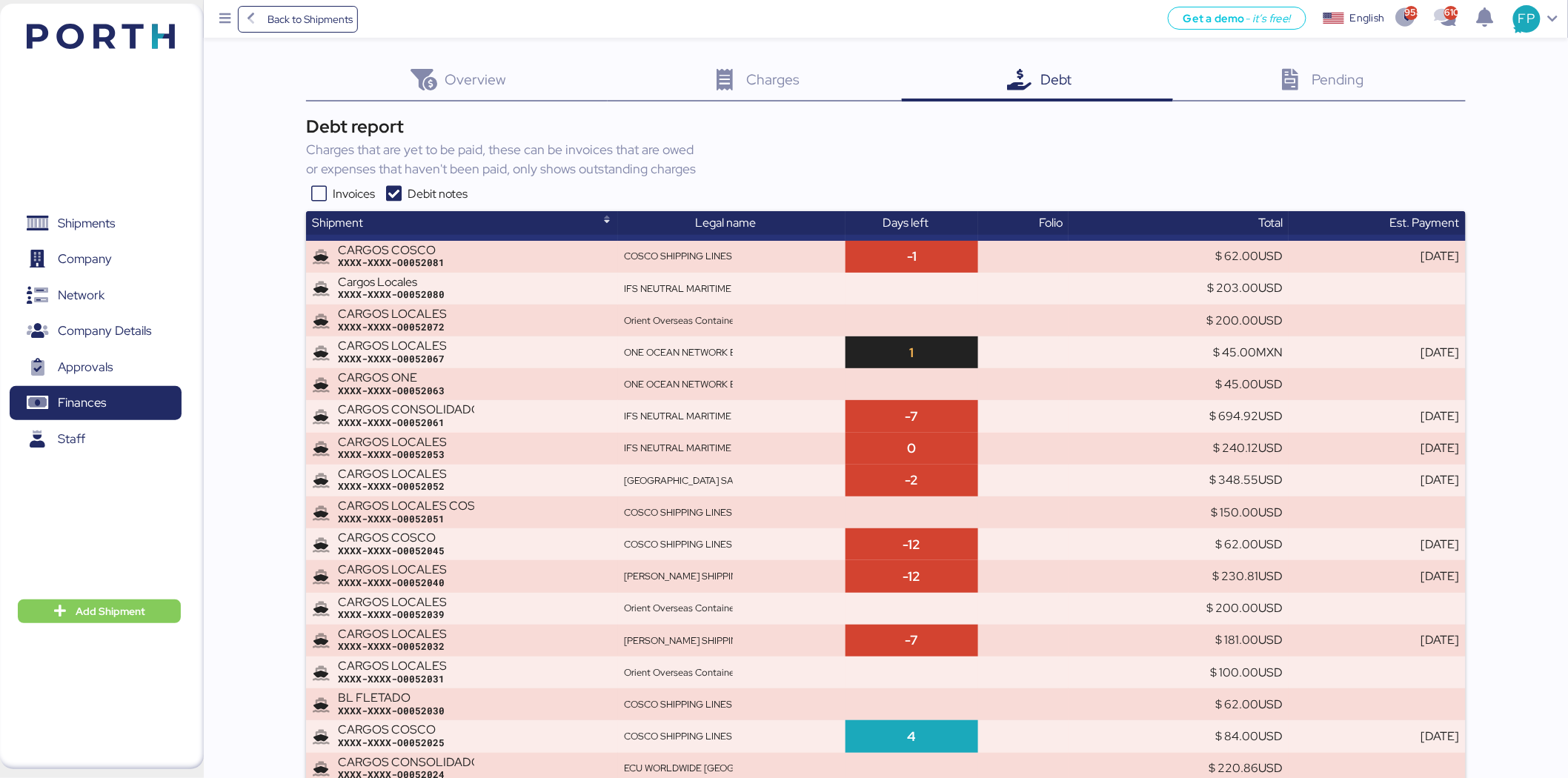
scroll to position [922, 0]
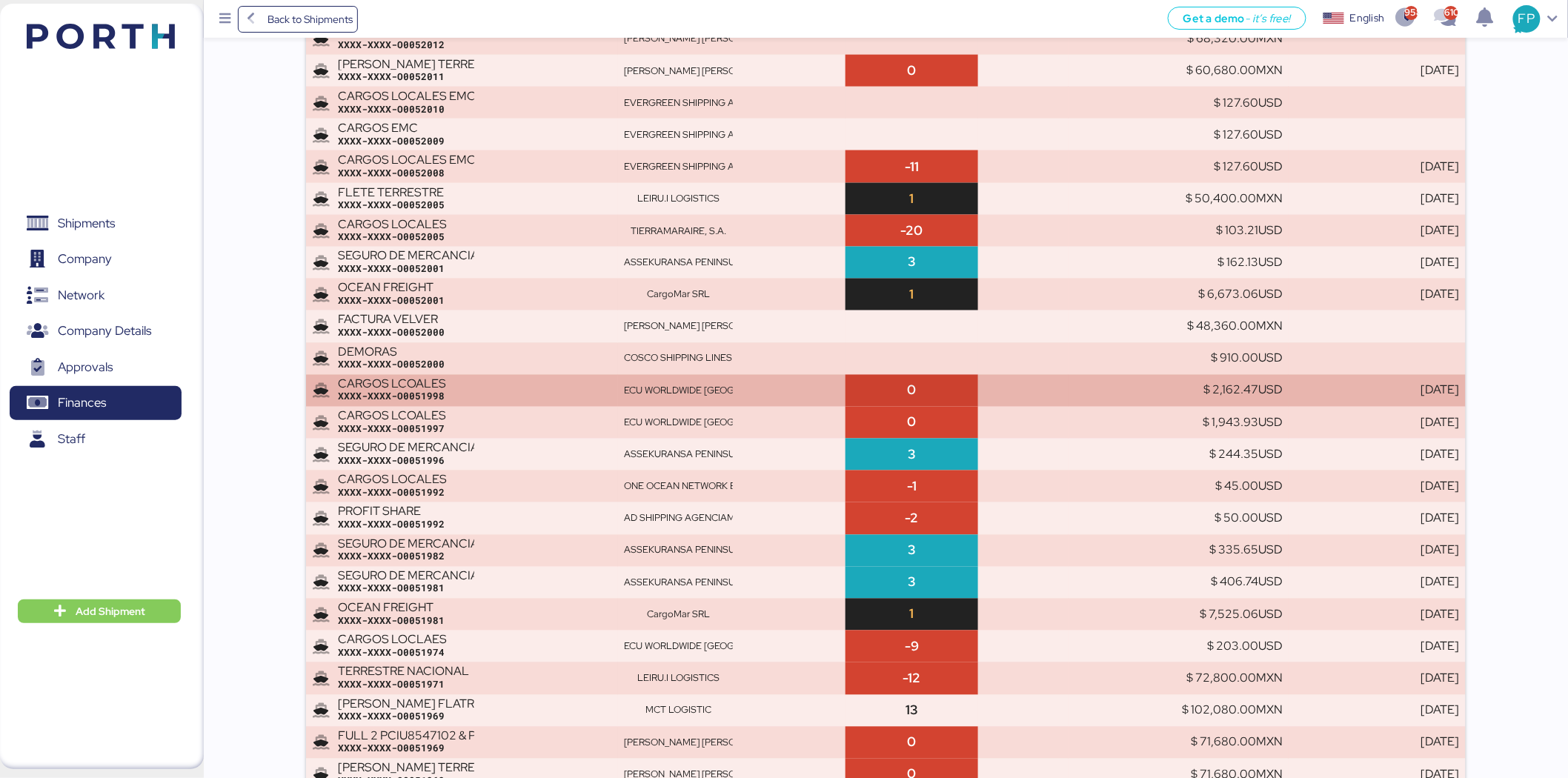
click at [797, 389] on div "ECU WORLDWIDE [GEOGRAPHIC_DATA], SA DE CV" at bounding box center [732, 391] width 216 height 13
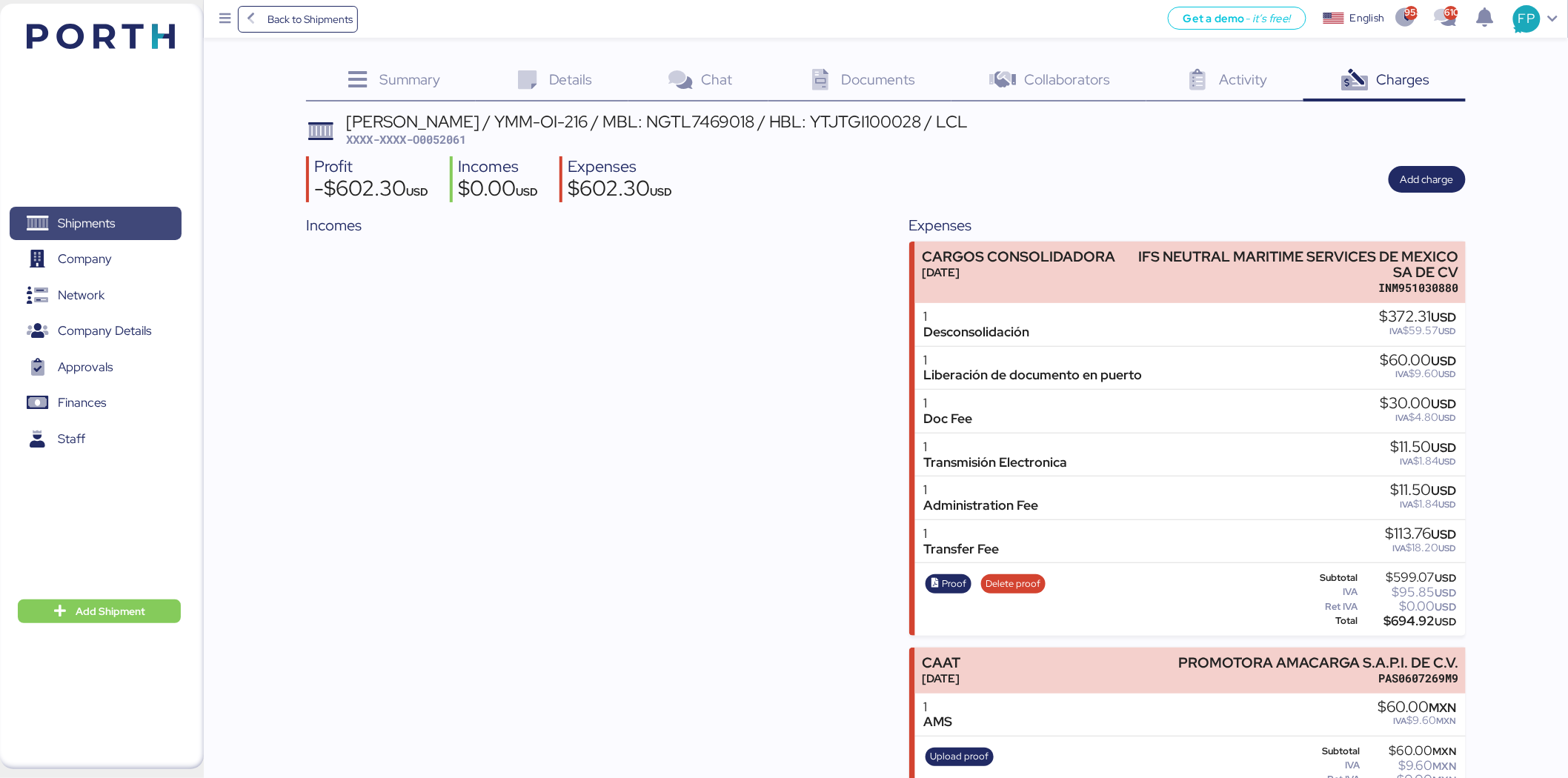
click at [130, 226] on span "Shipments" at bounding box center [95, 223] width 160 height 21
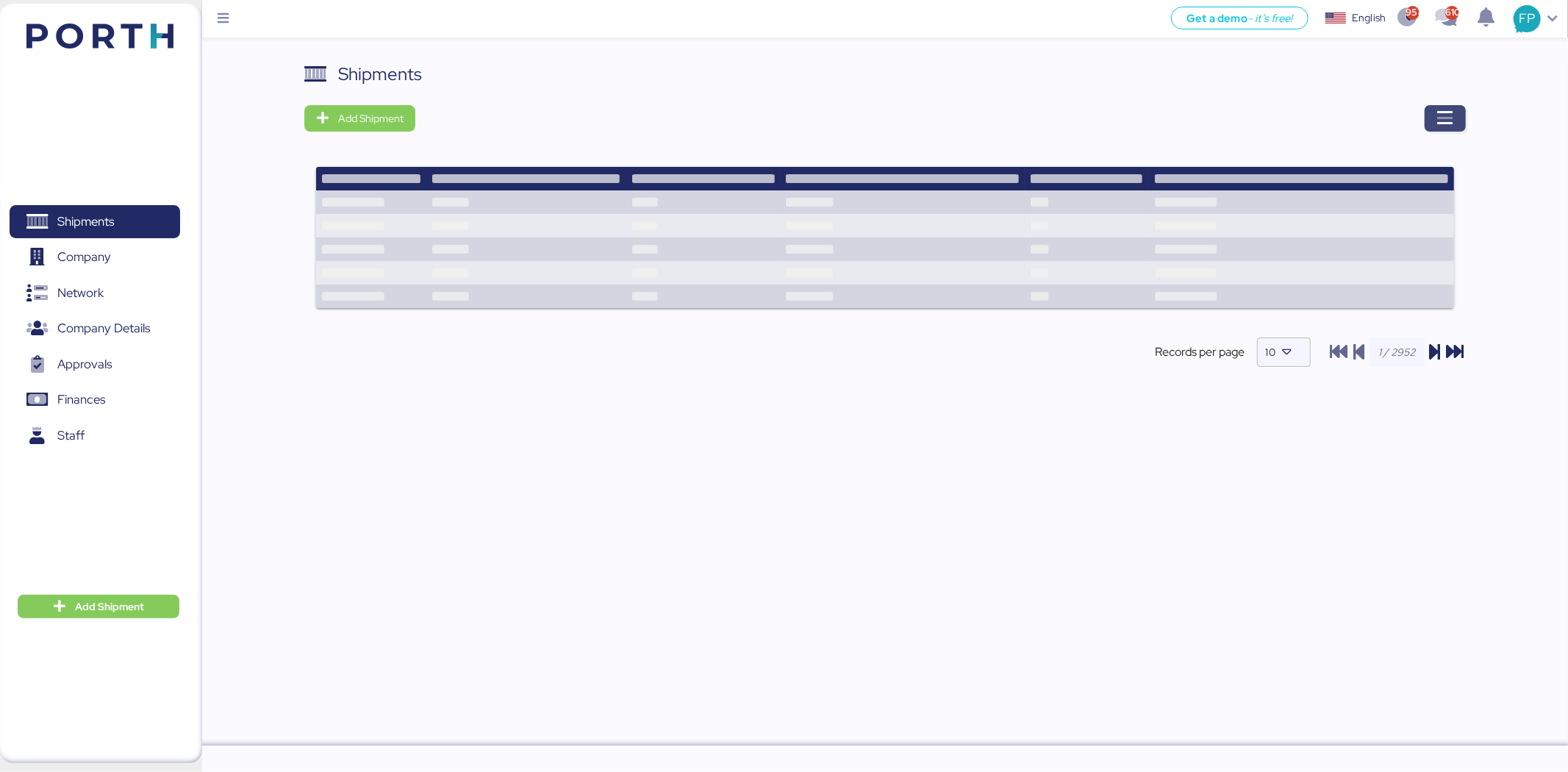
click at [1452, 120] on icon "button" at bounding box center [1446, 118] width 18 height 18
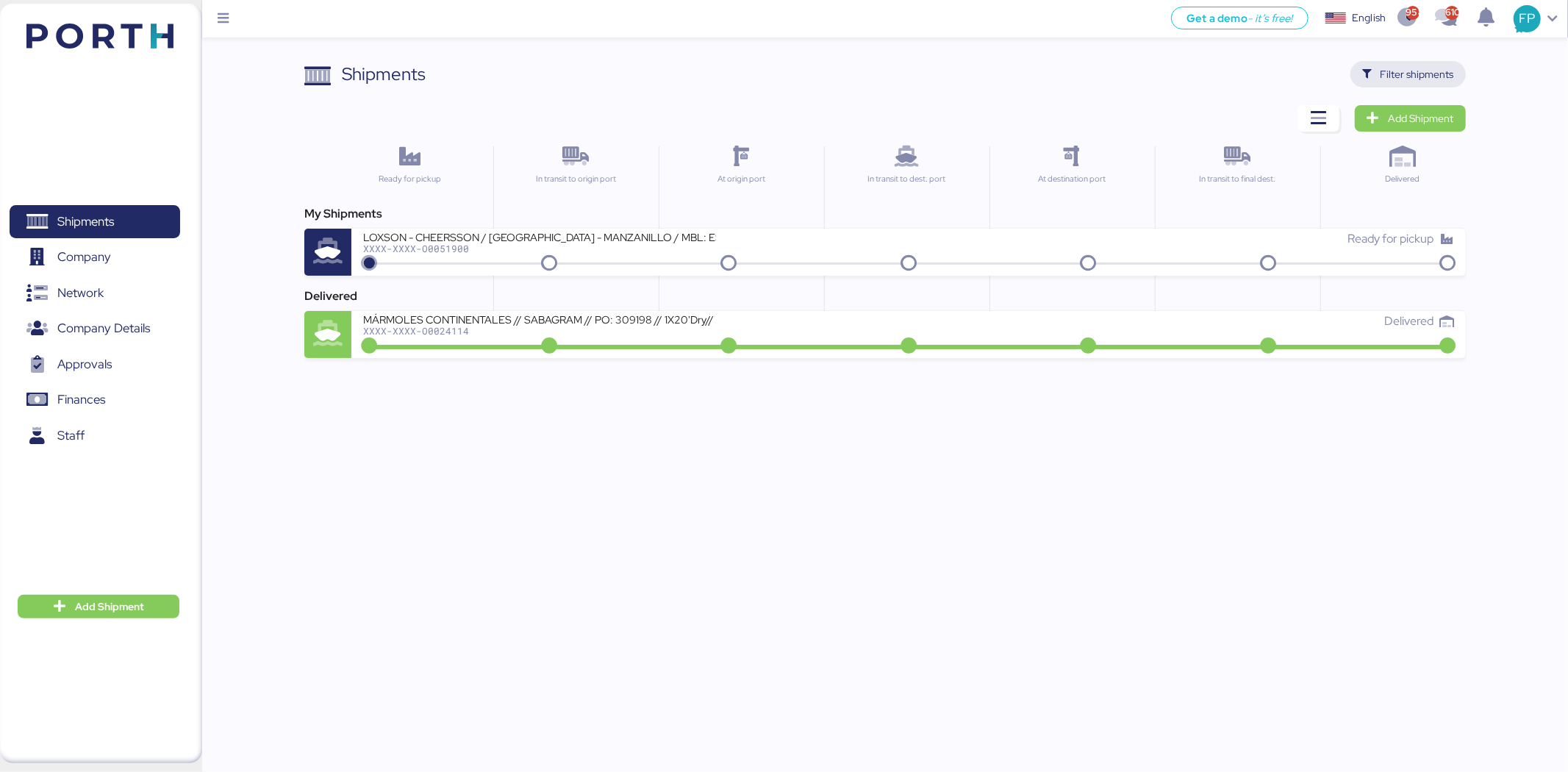
click at [1380, 86] on span "Filter shipments" at bounding box center [1408, 74] width 115 height 26
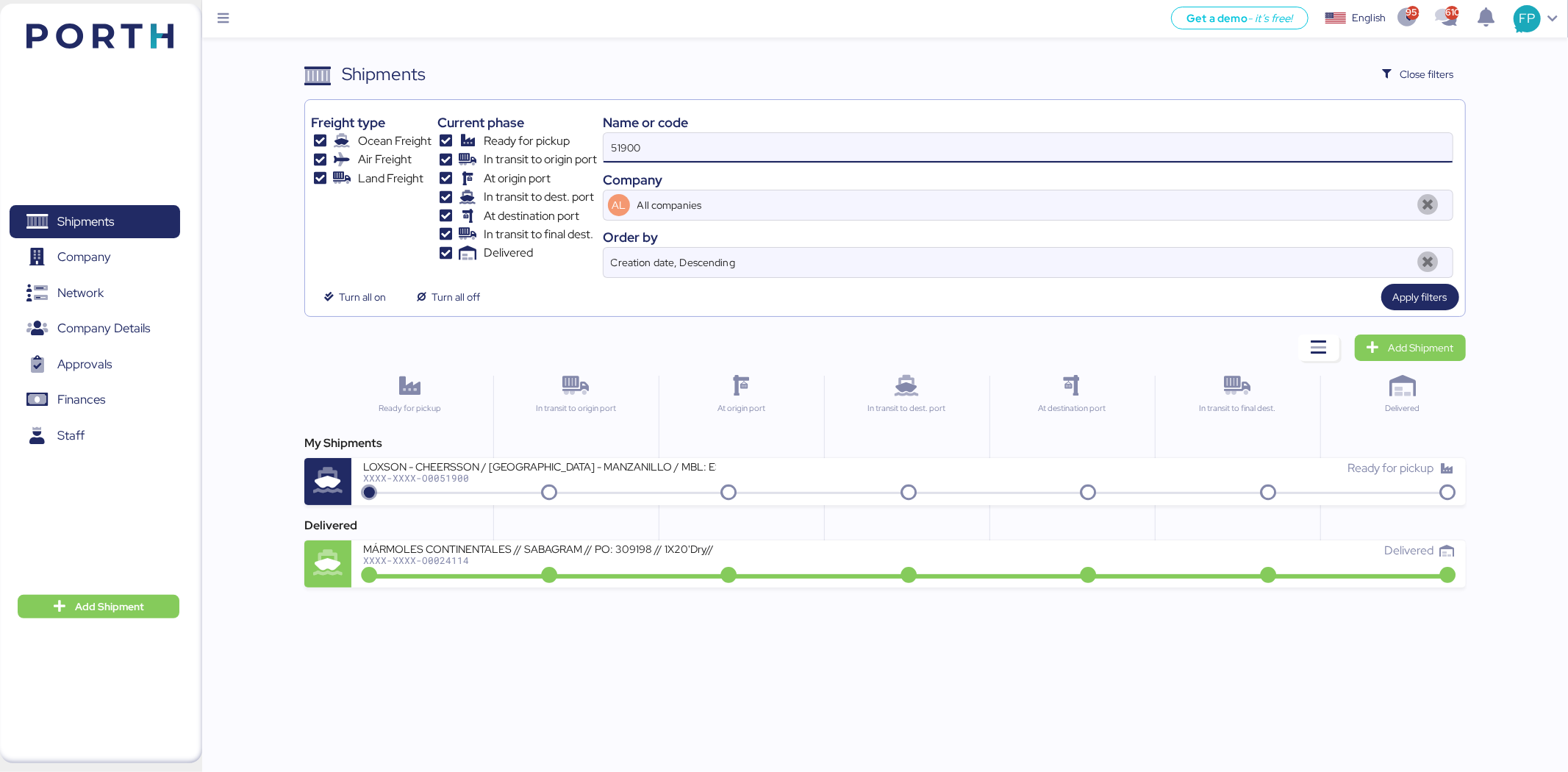
click at [607, 160] on input "51900" at bounding box center [1028, 148] width 849 height 29
paste input "O0052081"
type input "O0052081"
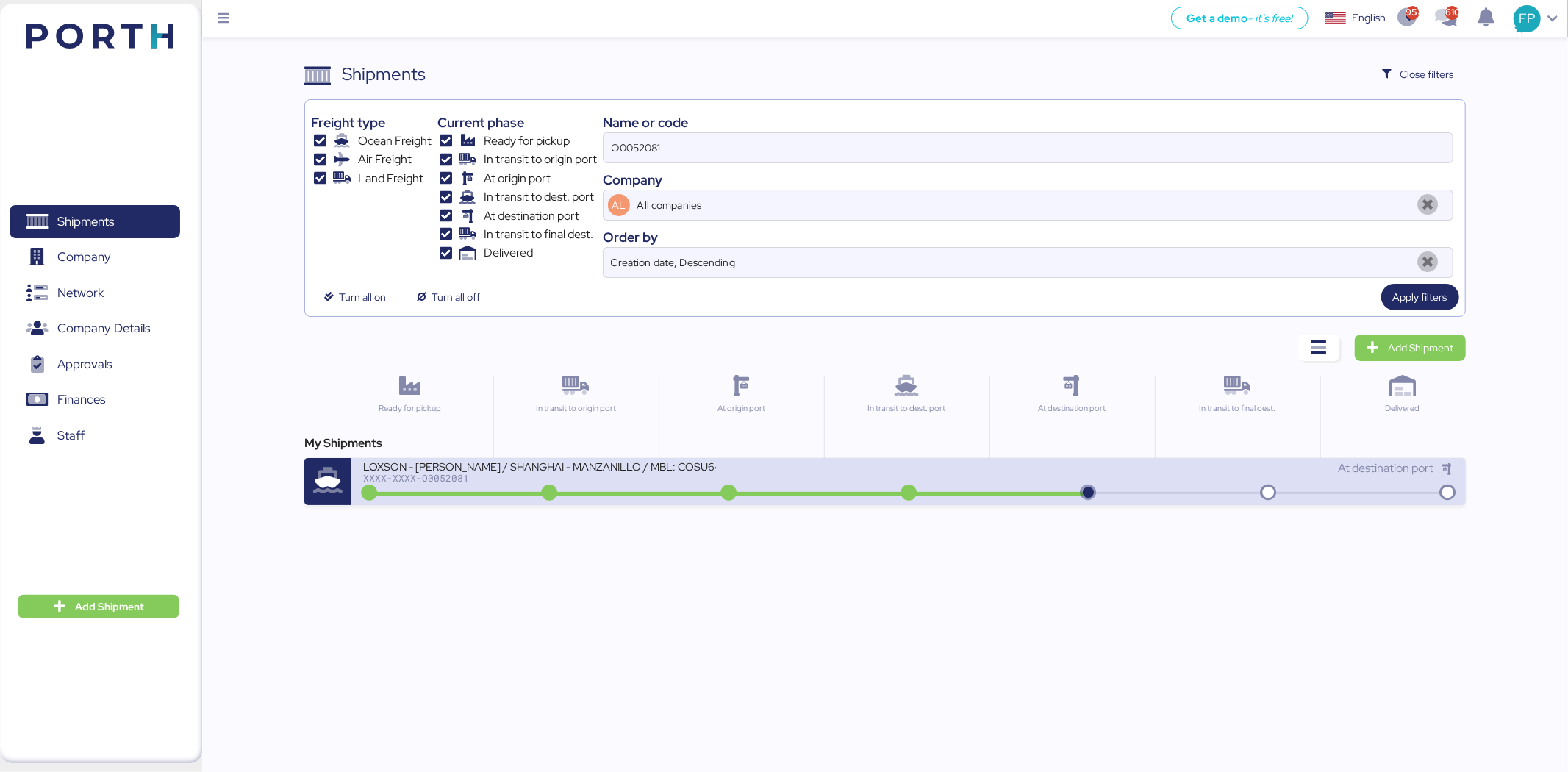
click at [678, 480] on div "XXXX-XXXX-O0052081" at bounding box center [540, 478] width 353 height 11
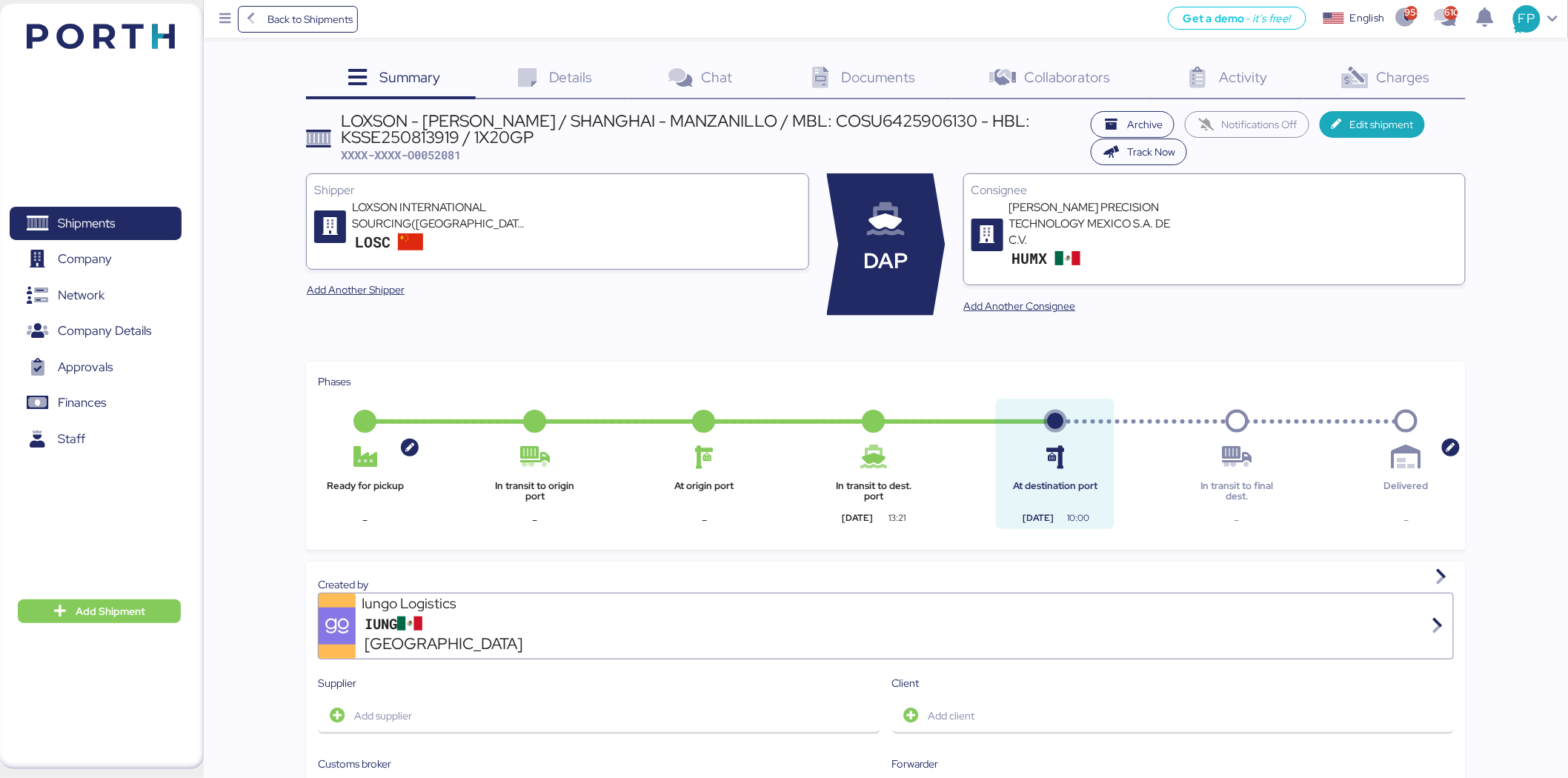
scroll to position [4, 0]
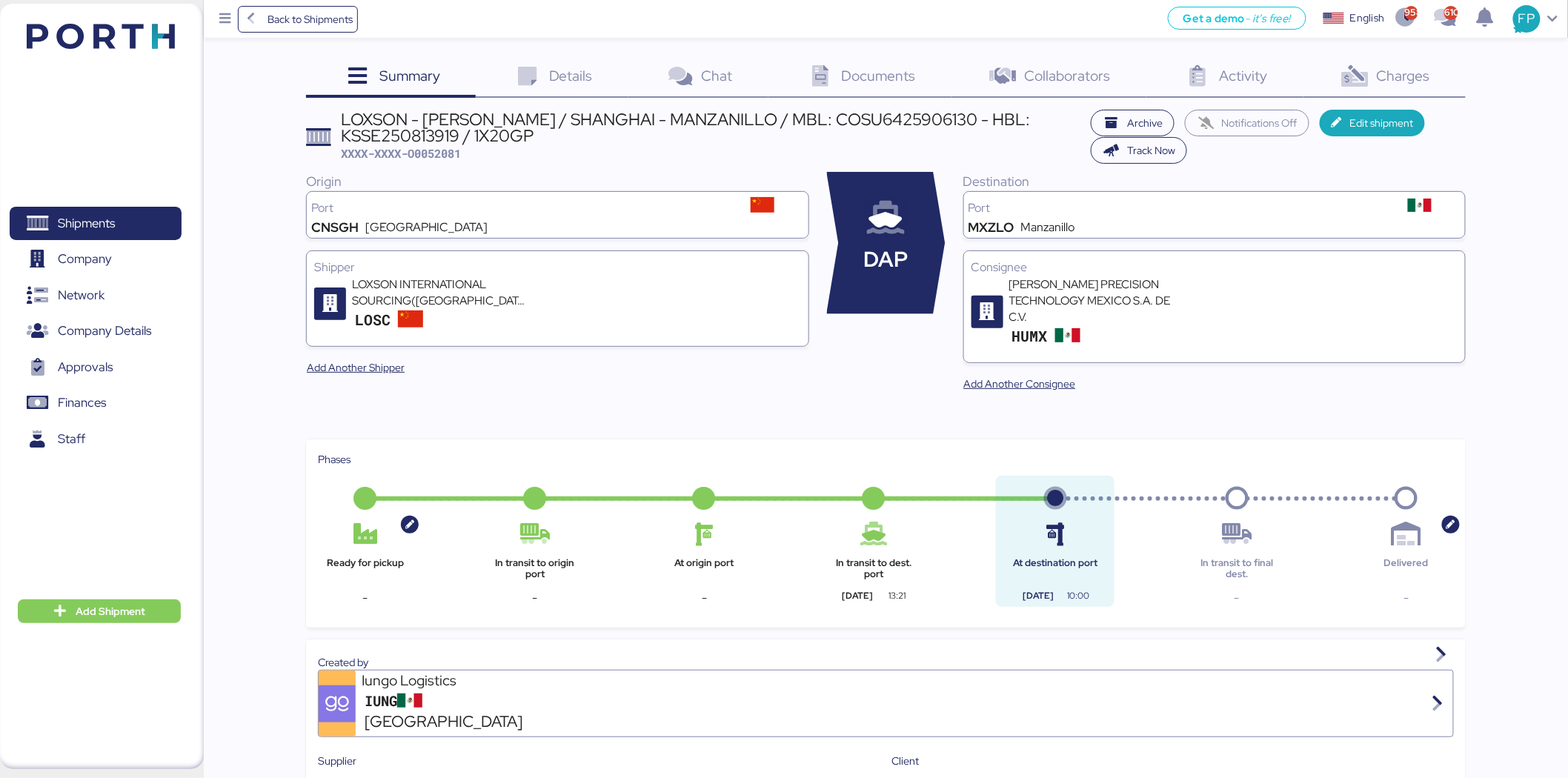
click at [1392, 77] on span "Charges" at bounding box center [1403, 75] width 54 height 19
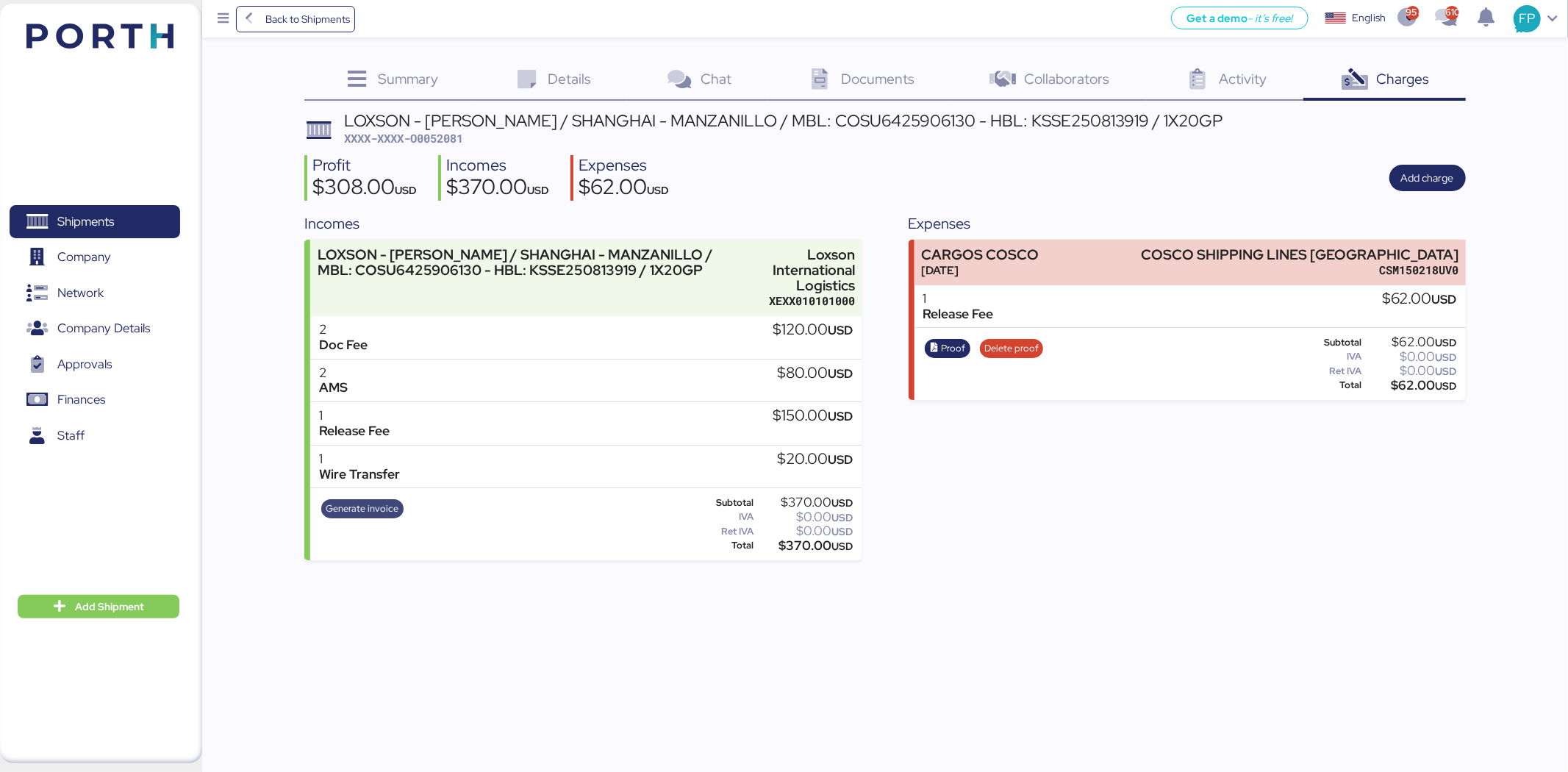
click at [384, 506] on span "Generate invoice" at bounding box center [362, 509] width 73 height 16
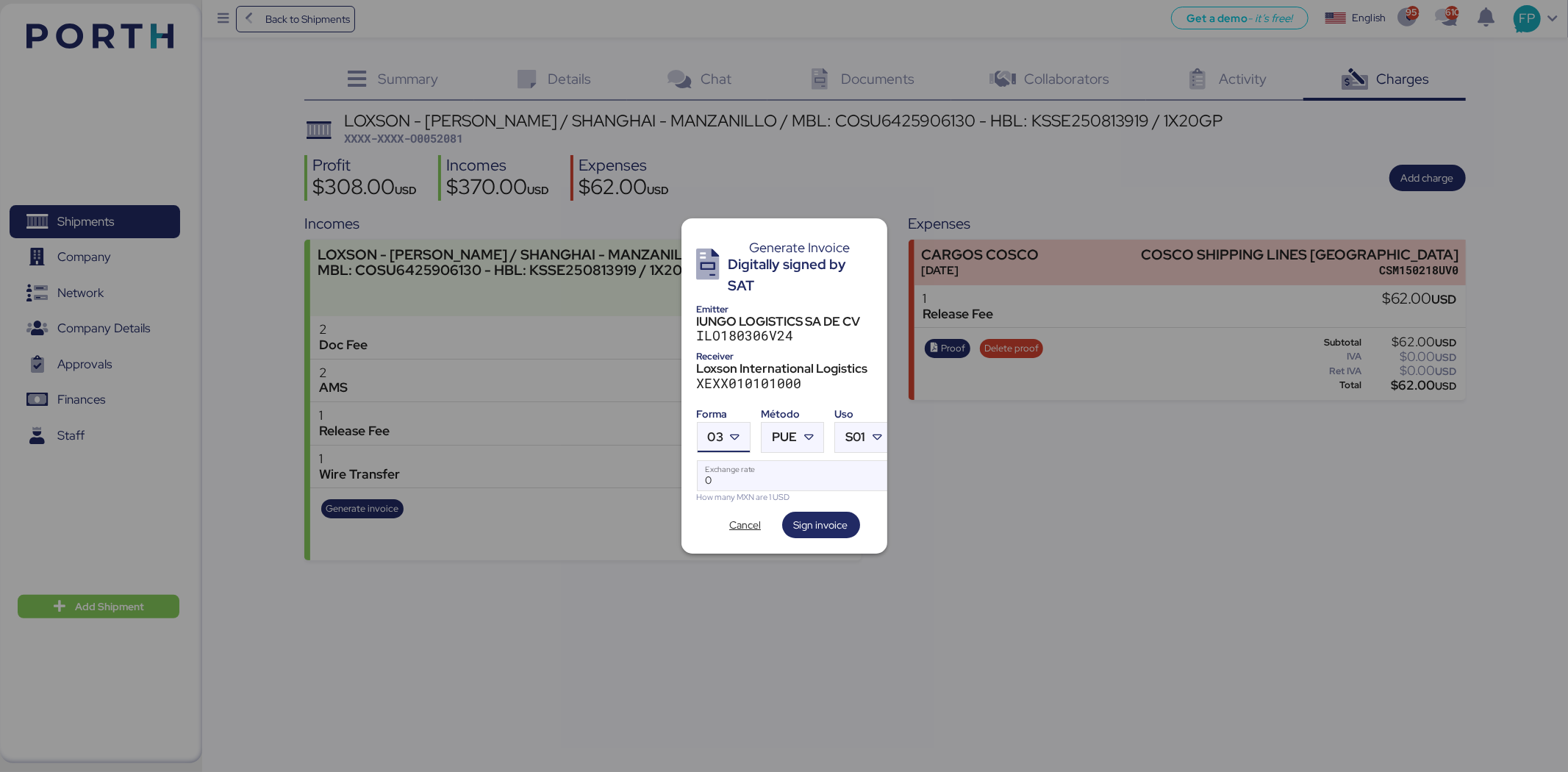
click at [728, 435] on icon at bounding box center [735, 438] width 15 height 15
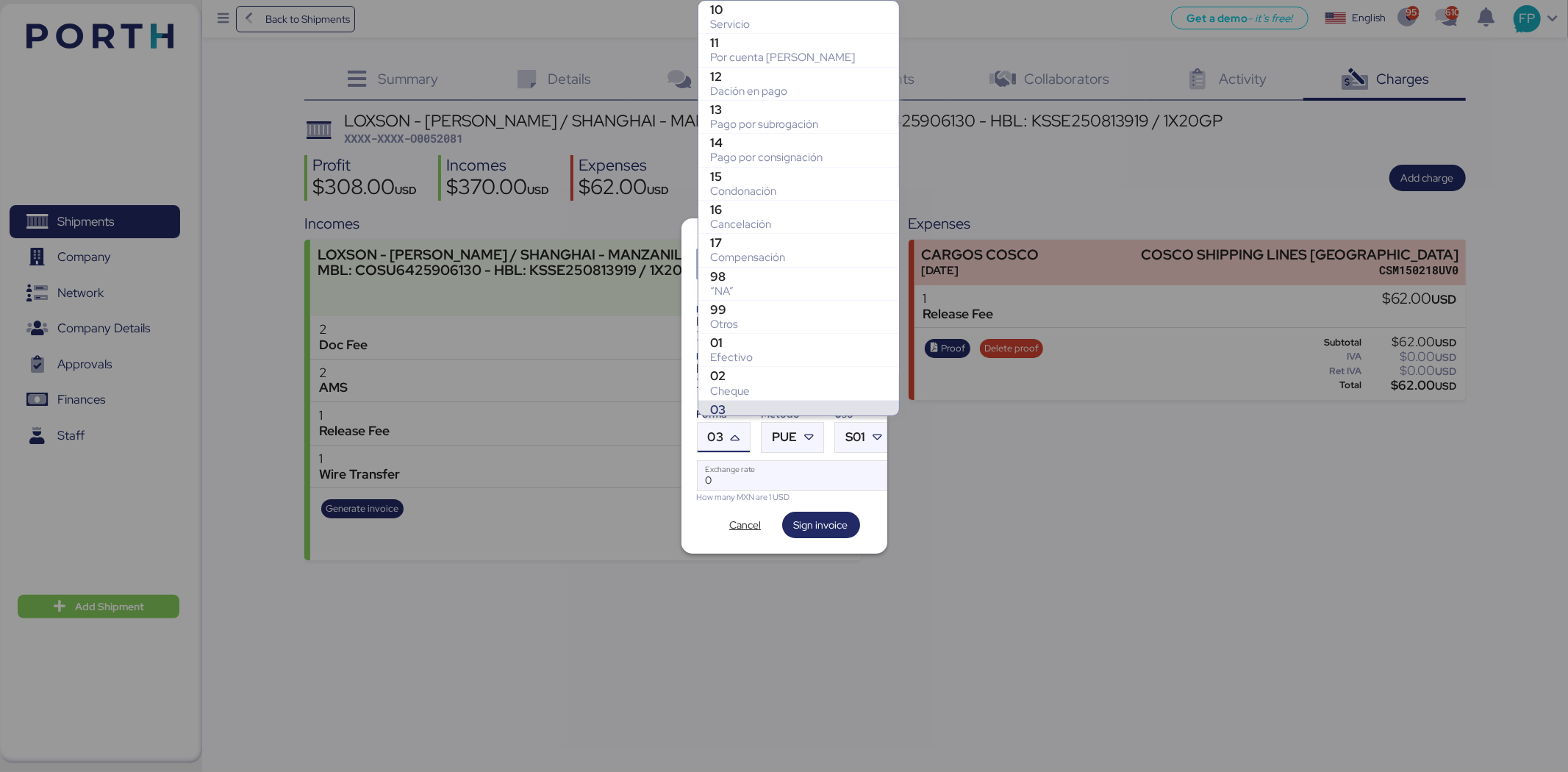
scroll to position [218, 0]
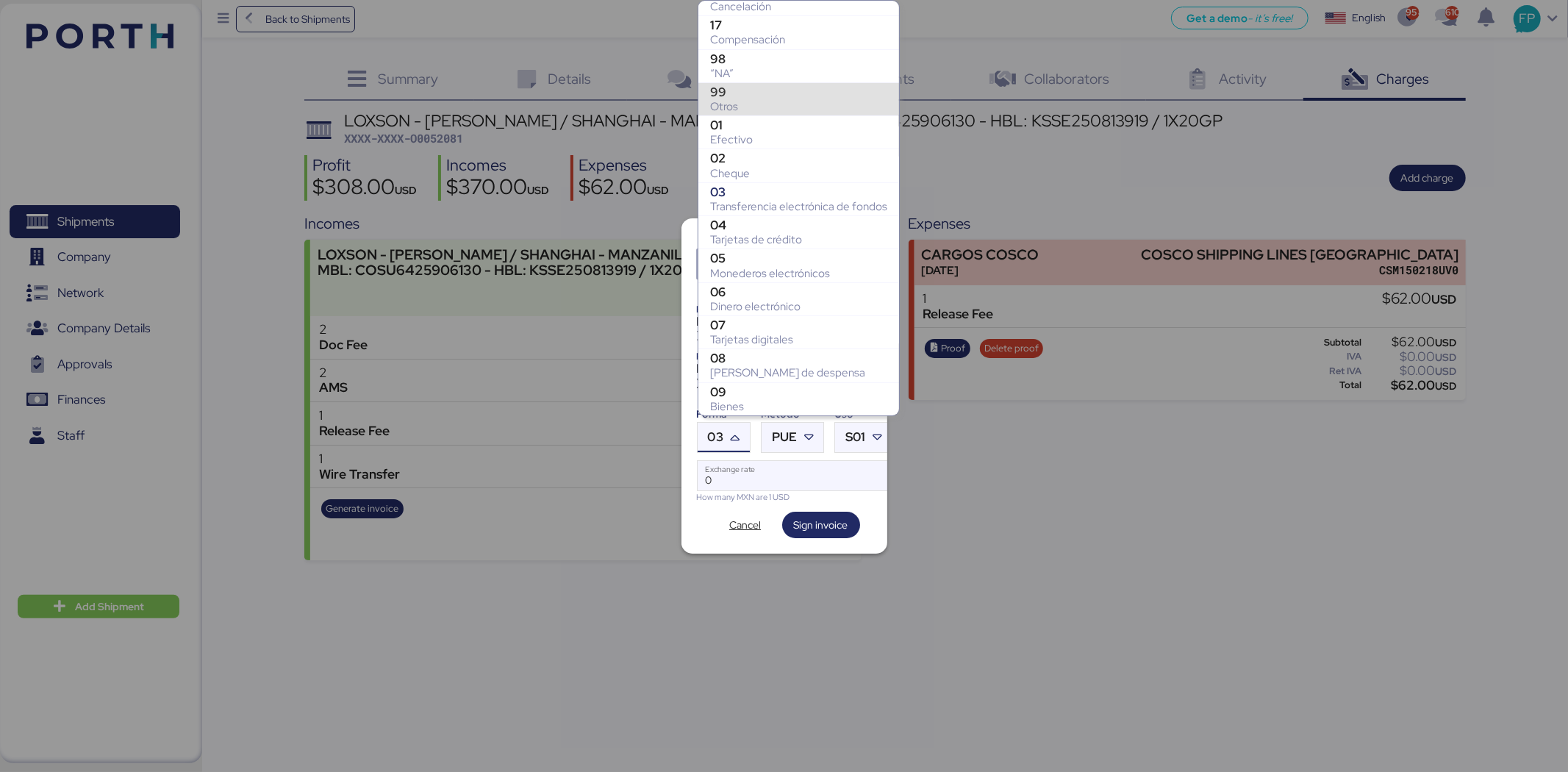
click at [728, 100] on div "Otros" at bounding box center [799, 107] width 177 height 15
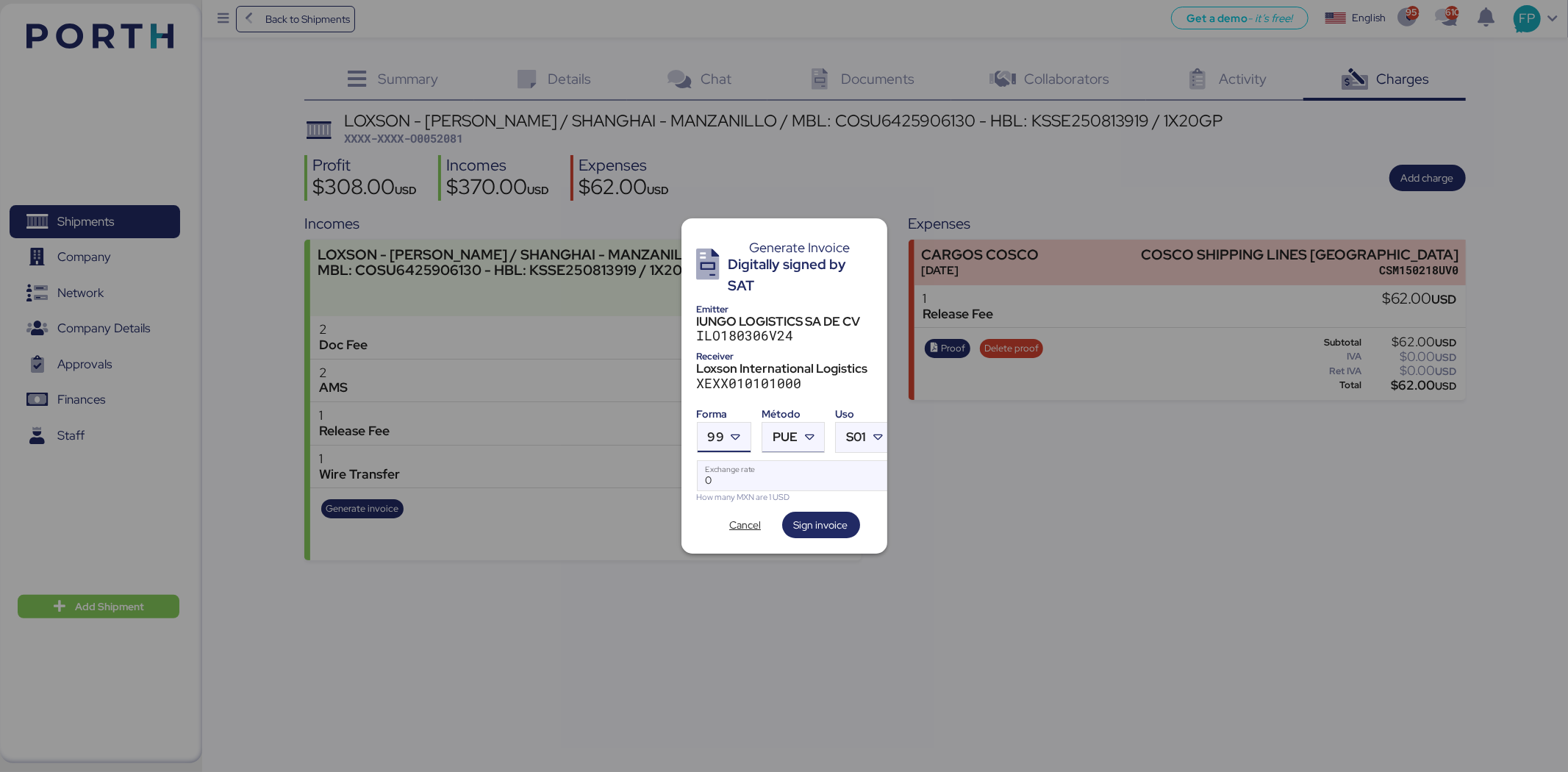
click at [797, 431] on span "PUE" at bounding box center [785, 437] width 25 height 12
click at [815, 498] on div "Pago en parcialidades o diferido" at bounding box center [853, 504] width 158 height 15
click at [774, 473] on input "Exchange rate" at bounding box center [795, 475] width 195 height 29
type input "0"
click at [786, 473] on input "Exchange rate" at bounding box center [795, 475] width 195 height 29
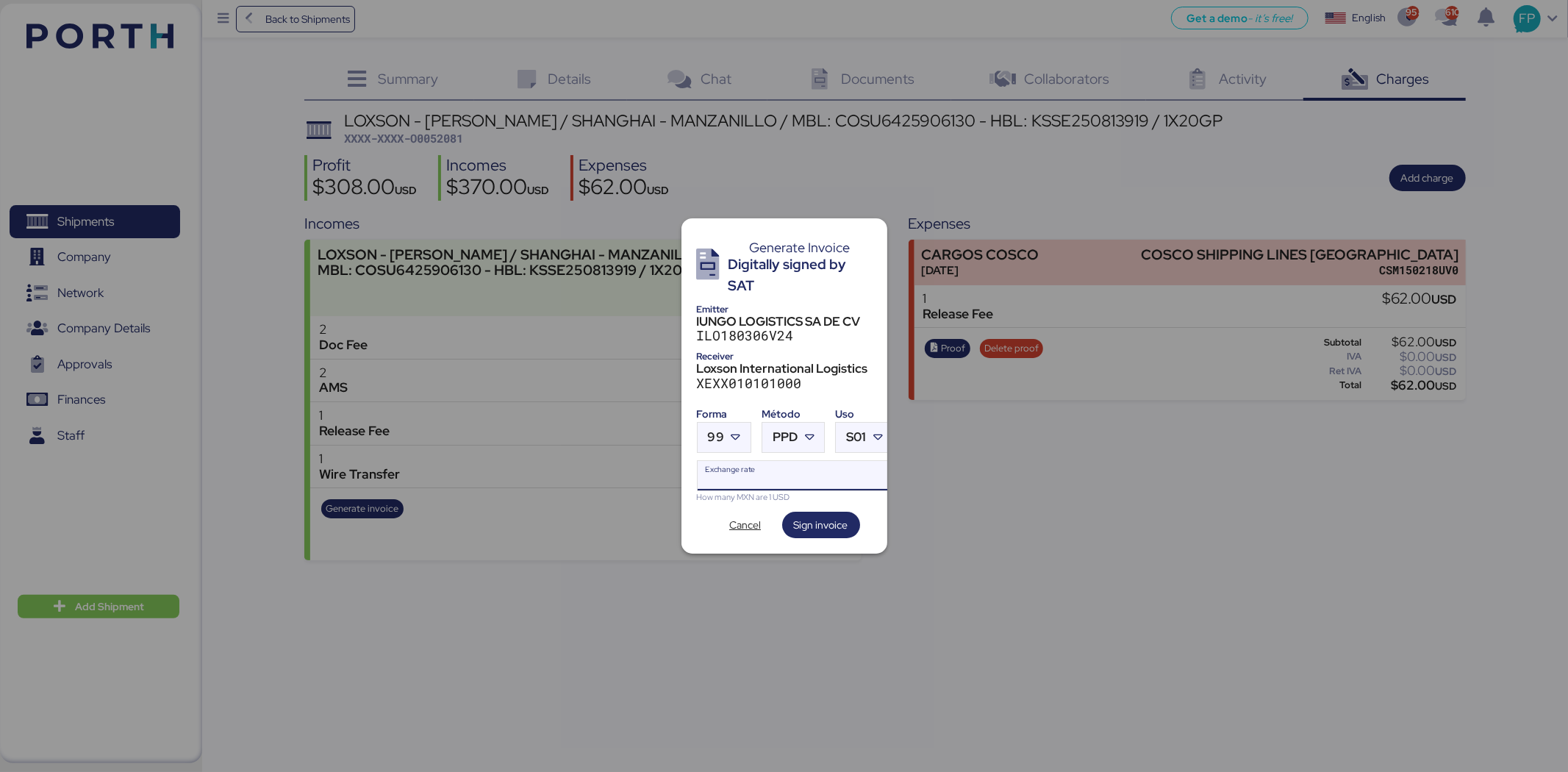
paste input "18.6596"
type input "18.6596"
click at [839, 516] on span "Sign invoice" at bounding box center [821, 525] width 55 height 18
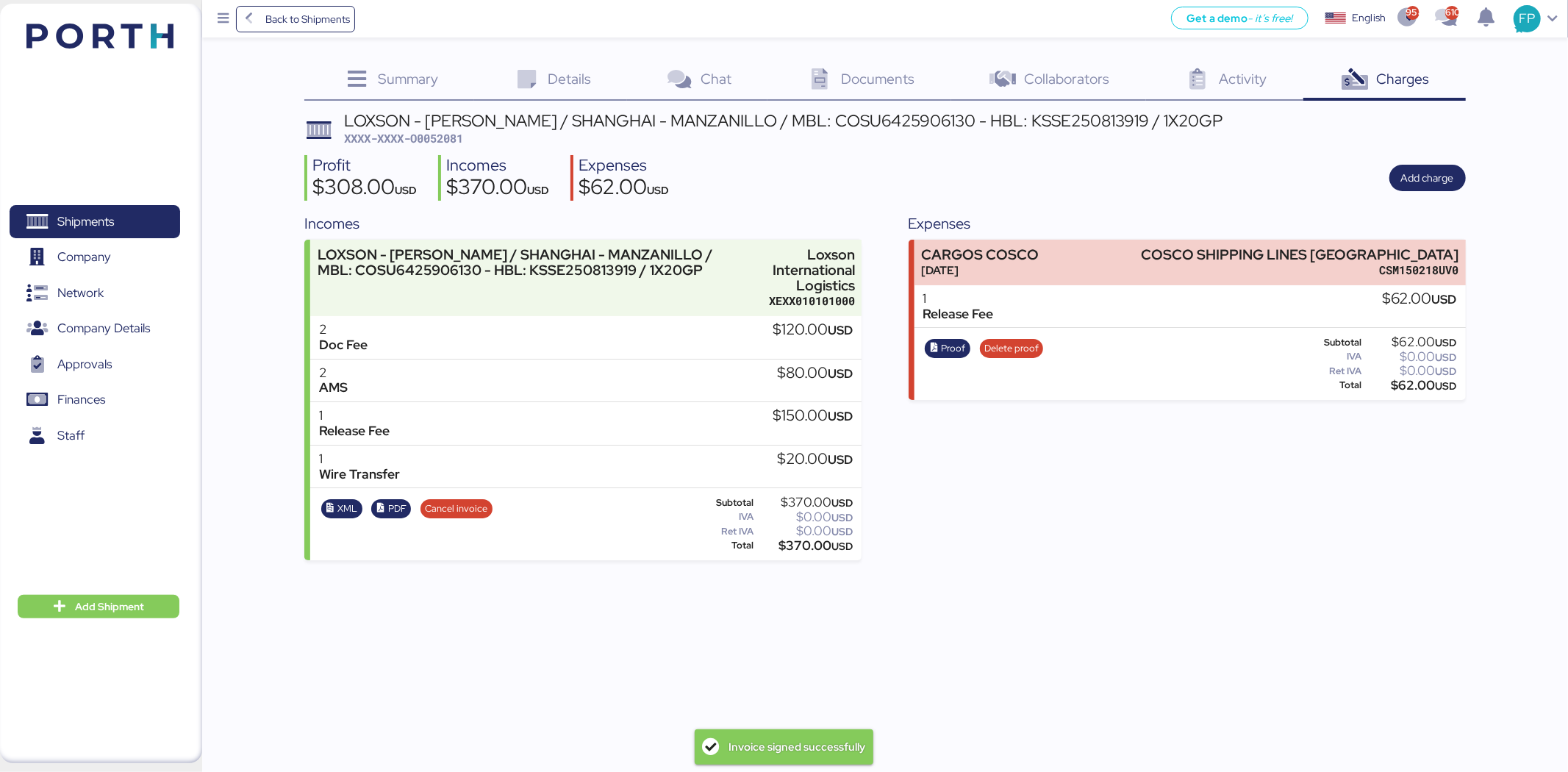
click at [439, 134] on span "XXXX-XXXX-O0052081" at bounding box center [403, 138] width 119 height 15
copy span "O0052081"
click at [453, 138] on span "XXXX-XXXX-O0052081" at bounding box center [403, 138] width 119 height 15
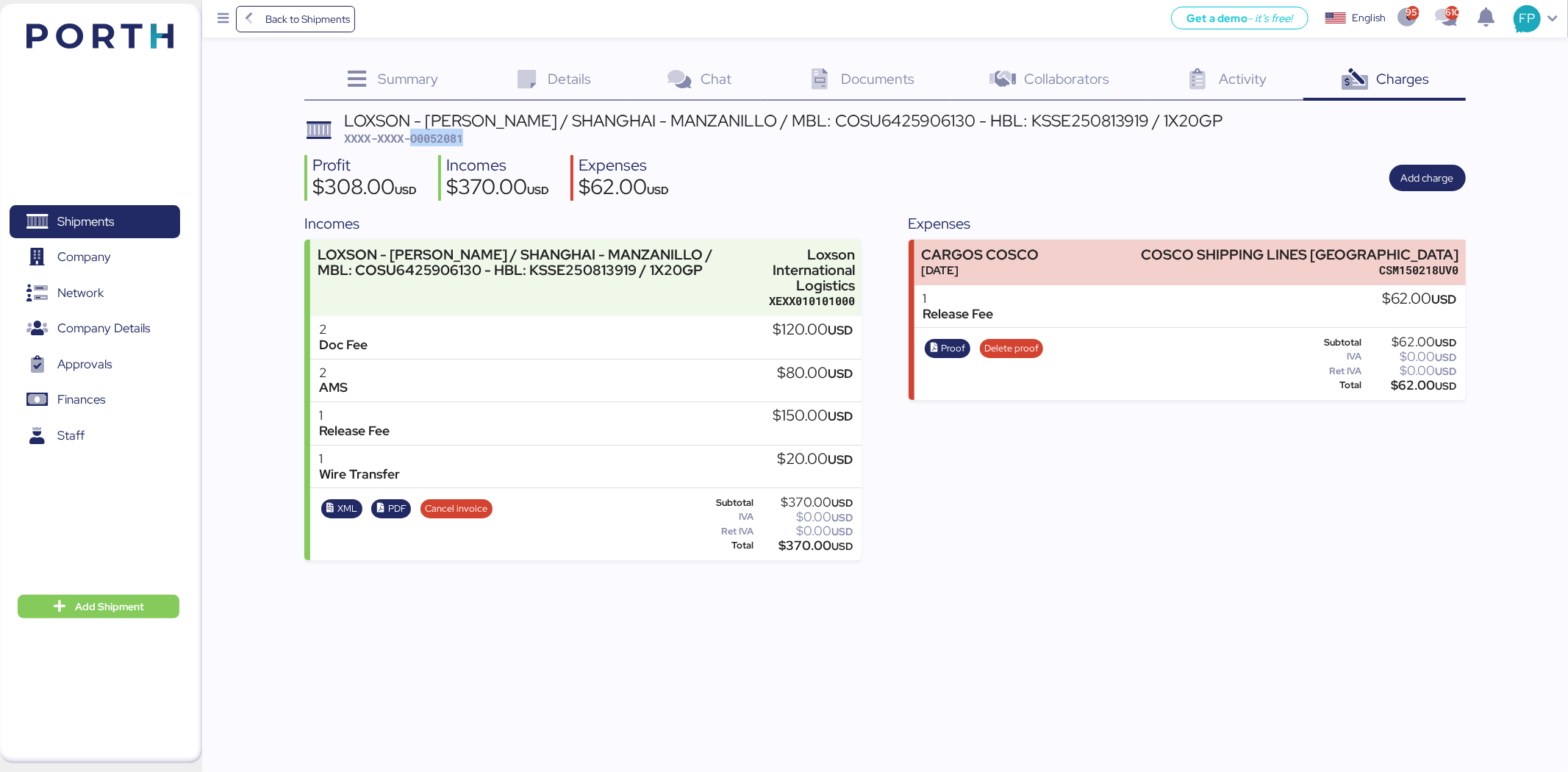
click at [453, 138] on span "XXXX-XXXX-O0052081" at bounding box center [403, 138] width 119 height 15
copy span "O0052081"
click at [866, 114] on div "LOXSON - HUANG YU / SHANGHAI - MANZANILLO / MBL: COSU6425906130 - HBL: KSSE2508…" at bounding box center [783, 121] width 879 height 16
copy div "COSU6425906130"
